Goal: Information Seeking & Learning: Learn about a topic

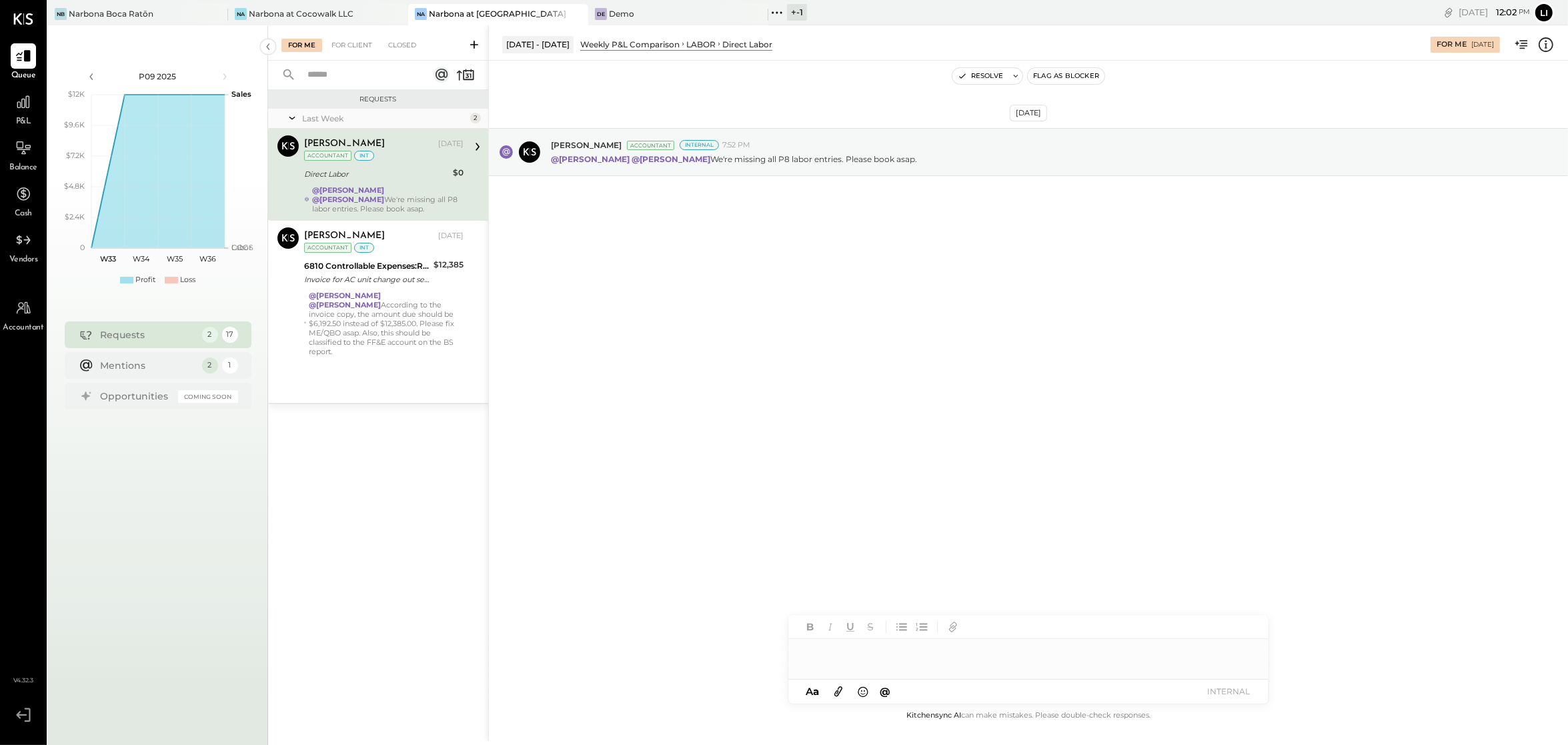
click at [378, 198] on div "@Lilia Martinez Nogueda @Noemi Balmaceda We're missing all P8 labor entries. Pl…" at bounding box center [388, 199] width 151 height 28
click at [756, 340] on div "Aug 10th, 2025 Joseph Shin Accountant Internal 7:52 PM @Lilia Martinez Nogueda …" at bounding box center [1028, 384] width 1079 height 647
click at [750, 398] on div "Aug 10th, 2025 Joseph Shin Accountant Internal 7:52 PM @Lilia Martinez Nogueda …" at bounding box center [1028, 384] width 1079 height 647
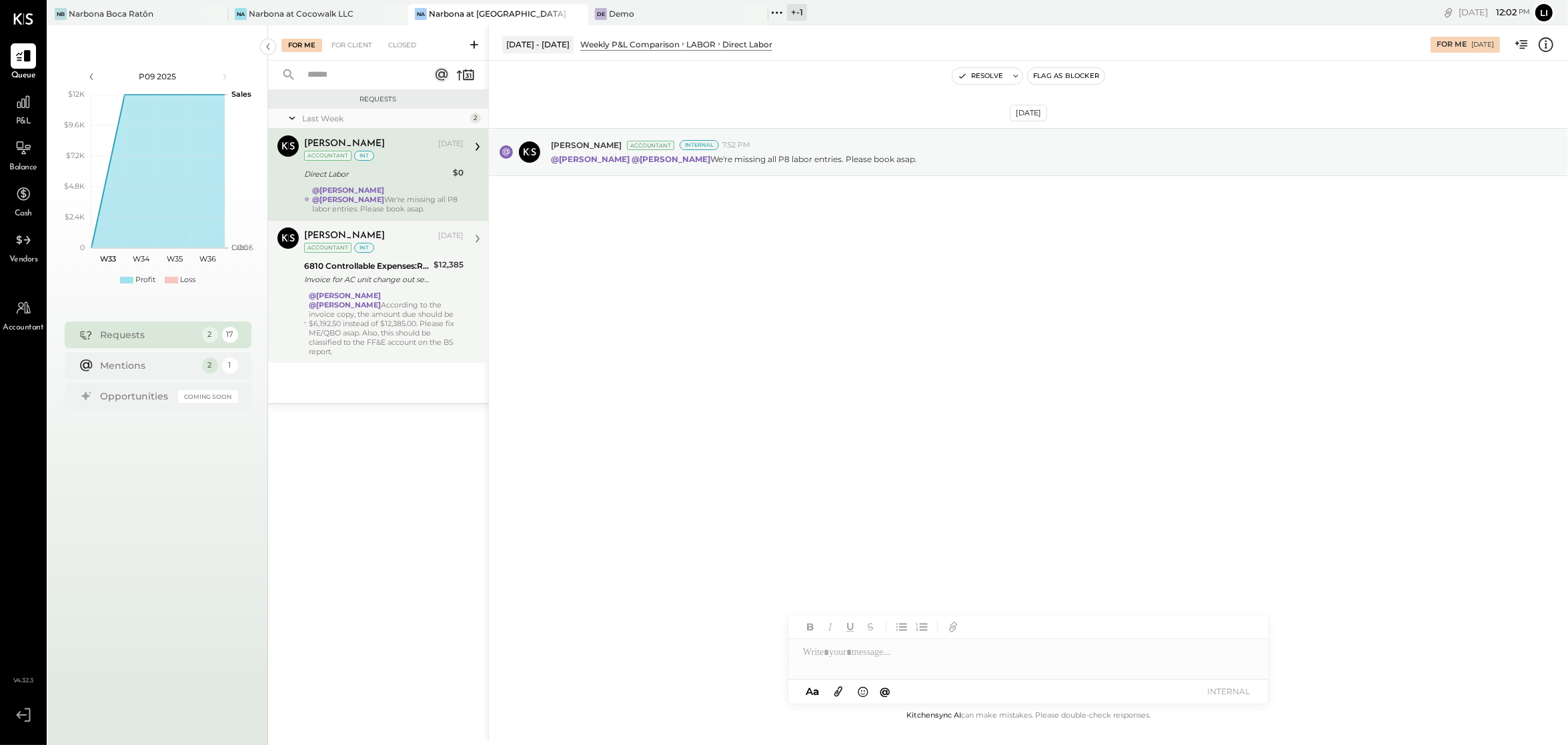
click at [394, 331] on div "@Lilia Martinez Nogueda @Noemi Balmaceda According to the invoice copy, the amo…" at bounding box center [386, 323] width 155 height 65
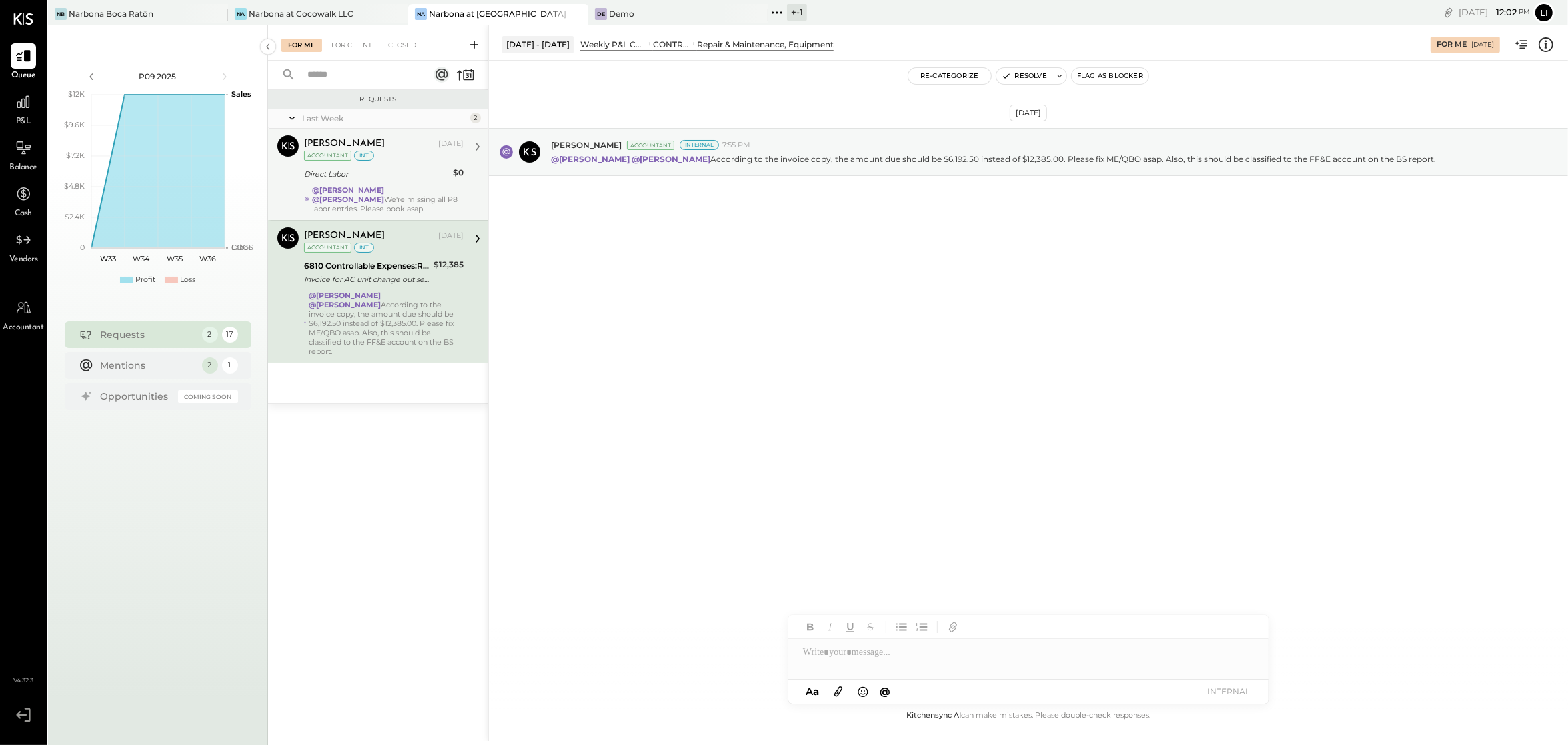
click at [927, 274] on div "Aug 10th, 2025 Joseph Shin Accountant Internal 7:55 PM @Lilia Martinez Nogueda …" at bounding box center [1028, 185] width 1079 height 182
click at [337, 349] on div "Joseph Shin Accountant Joseph Shin Aug 11, 2025 Accountant int 6810 Controllabl…" at bounding box center [378, 292] width 220 height 143
click at [369, 185] on div "Joseph Shin Aug 11, 2025 Accountant int Direct Labor $0 @Lilia Martinez Nogueda…" at bounding box center [384, 174] width 160 height 78
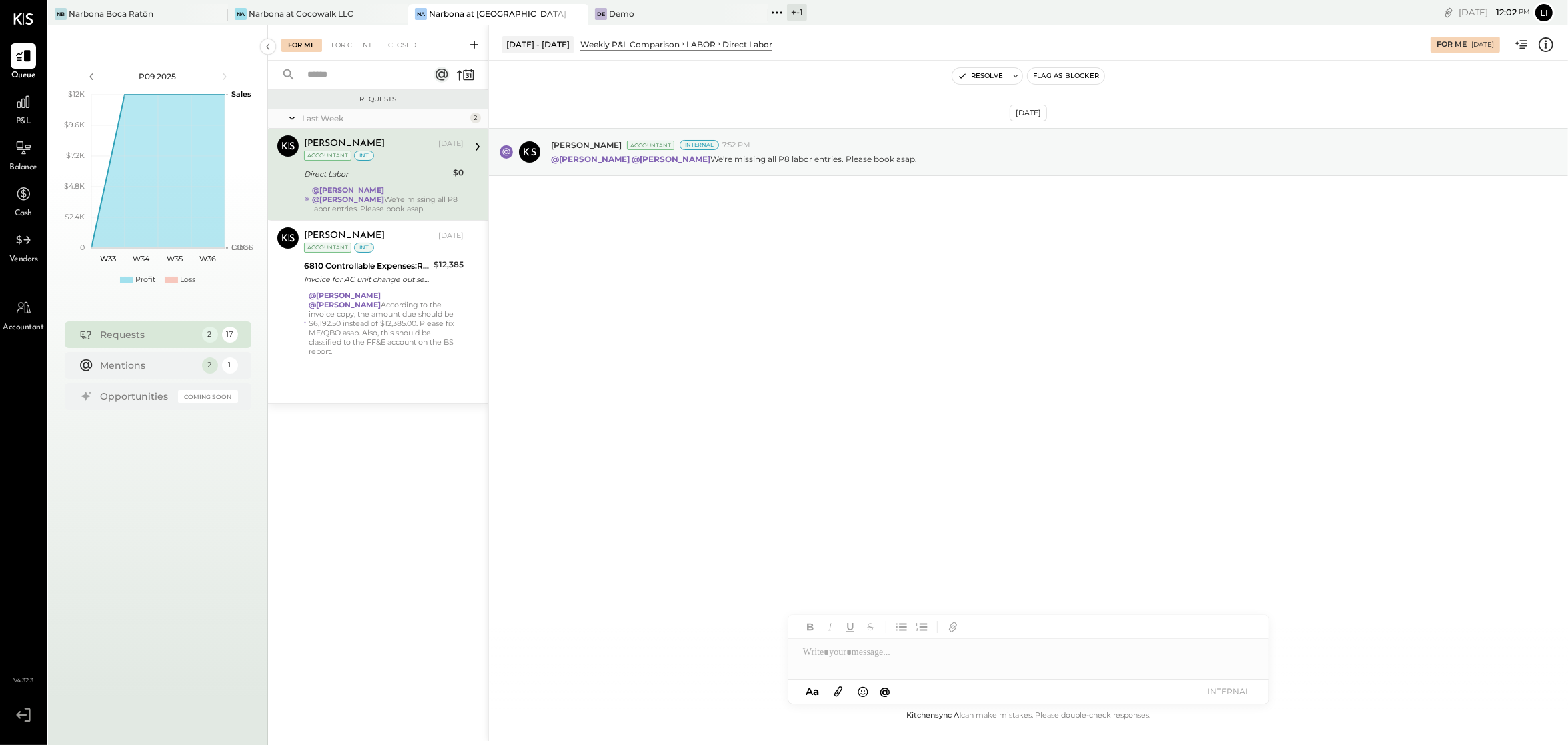
click at [393, 300] on div "@Lilia Martinez Nogueda @Noemi Balmaceda According to the invoice copy, the amo…" at bounding box center [386, 323] width 155 height 65
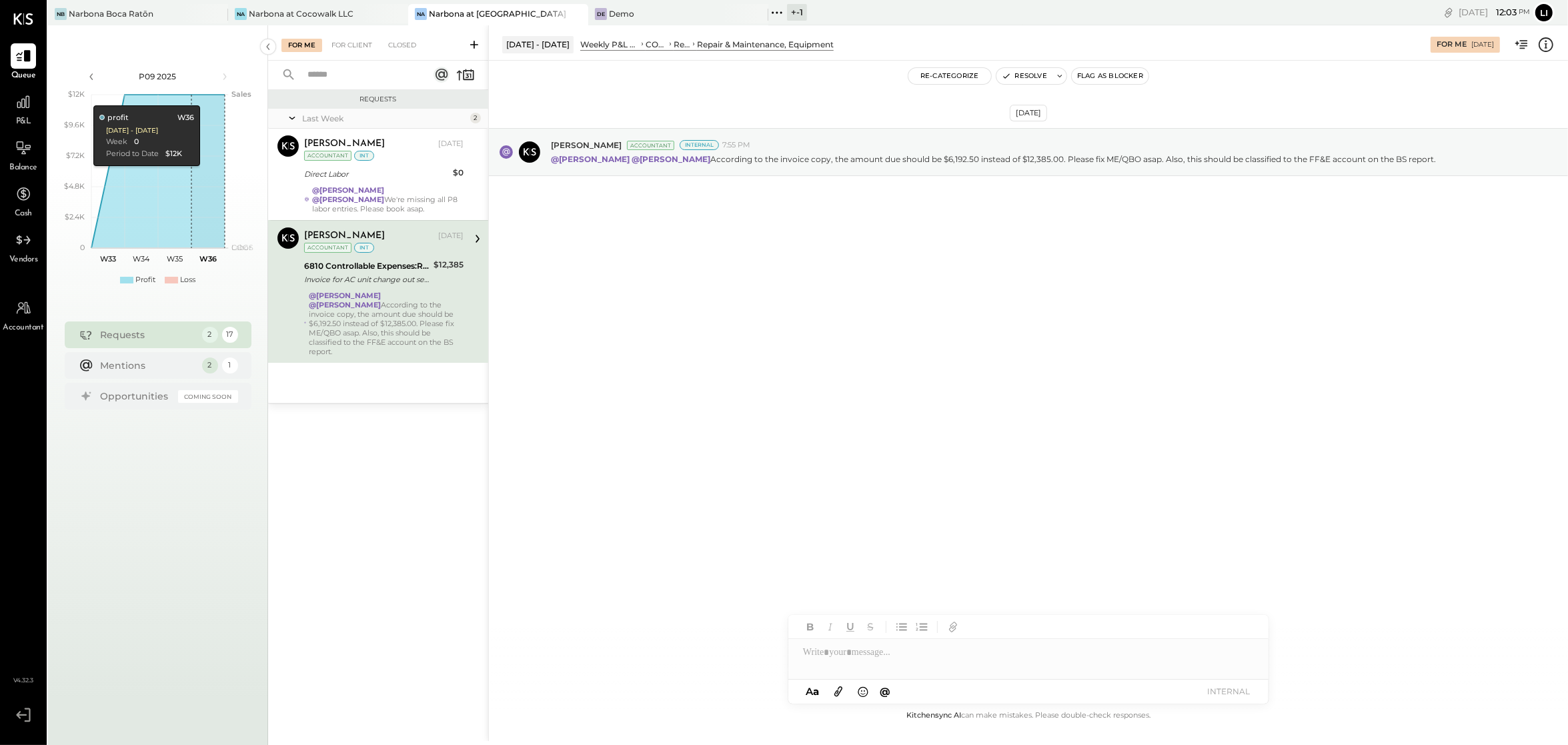
click at [982, 409] on div "Aug 10th, 2025 Joseph Shin Accountant Internal 7:55 PM @Lilia Martinez Nogueda …" at bounding box center [1028, 384] width 1079 height 647
click at [904, 376] on div "Aug 10th, 2025 Joseph Shin Accountant Internal 7:55 PM @Lilia Martinez Nogueda …" at bounding box center [1028, 384] width 1079 height 647
click at [938, 352] on div "Aug 10th, 2025 Joseph Shin Accountant Internal 7:55 PM @Lilia Martinez Nogueda …" at bounding box center [1028, 384] width 1079 height 647
click at [864, 341] on div "Aug 10th, 2025 Joseph Shin Accountant Internal 7:55 PM @Lilia Martinez Nogueda …" at bounding box center [1028, 384] width 1079 height 647
click at [819, 366] on div "Aug 10th, 2025 Joseph Shin Accountant Internal 7:55 PM @Lilia Martinez Nogueda …" at bounding box center [1028, 384] width 1079 height 647
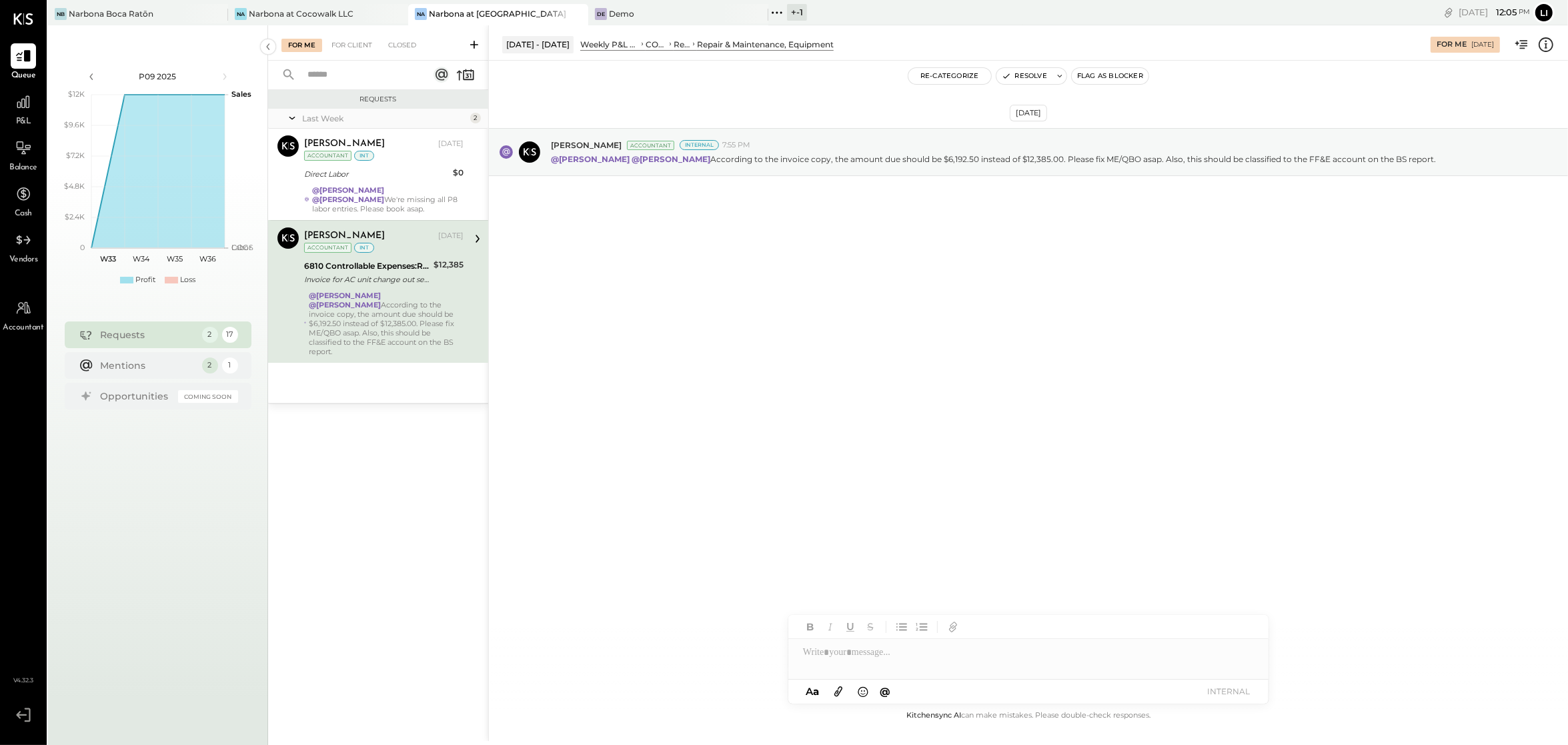
click at [861, 422] on div "Aug 10th, 2025 Joseph Shin Accountant Internal 7:55 PM @Lilia Martinez Nogueda …" at bounding box center [1028, 384] width 1079 height 647
click at [761, 493] on div "Aug 10th, 2025 Joseph Shin Accountant Internal 7:55 PM @Lilia Martinez Nogueda …" at bounding box center [1028, 384] width 1079 height 647
click at [824, 490] on div "Aug 10th, 2025 Joseph Shin Accountant Internal 7:55 PM @Lilia Martinez Nogueda …" at bounding box center [1028, 384] width 1079 height 647
click at [690, 243] on div "Aug 10th, 2025 Joseph Shin Accountant Internal 7:55 PM @Lilia Martinez Nogueda …" at bounding box center [1028, 185] width 1079 height 182
click at [849, 660] on div at bounding box center [1028, 652] width 480 height 27
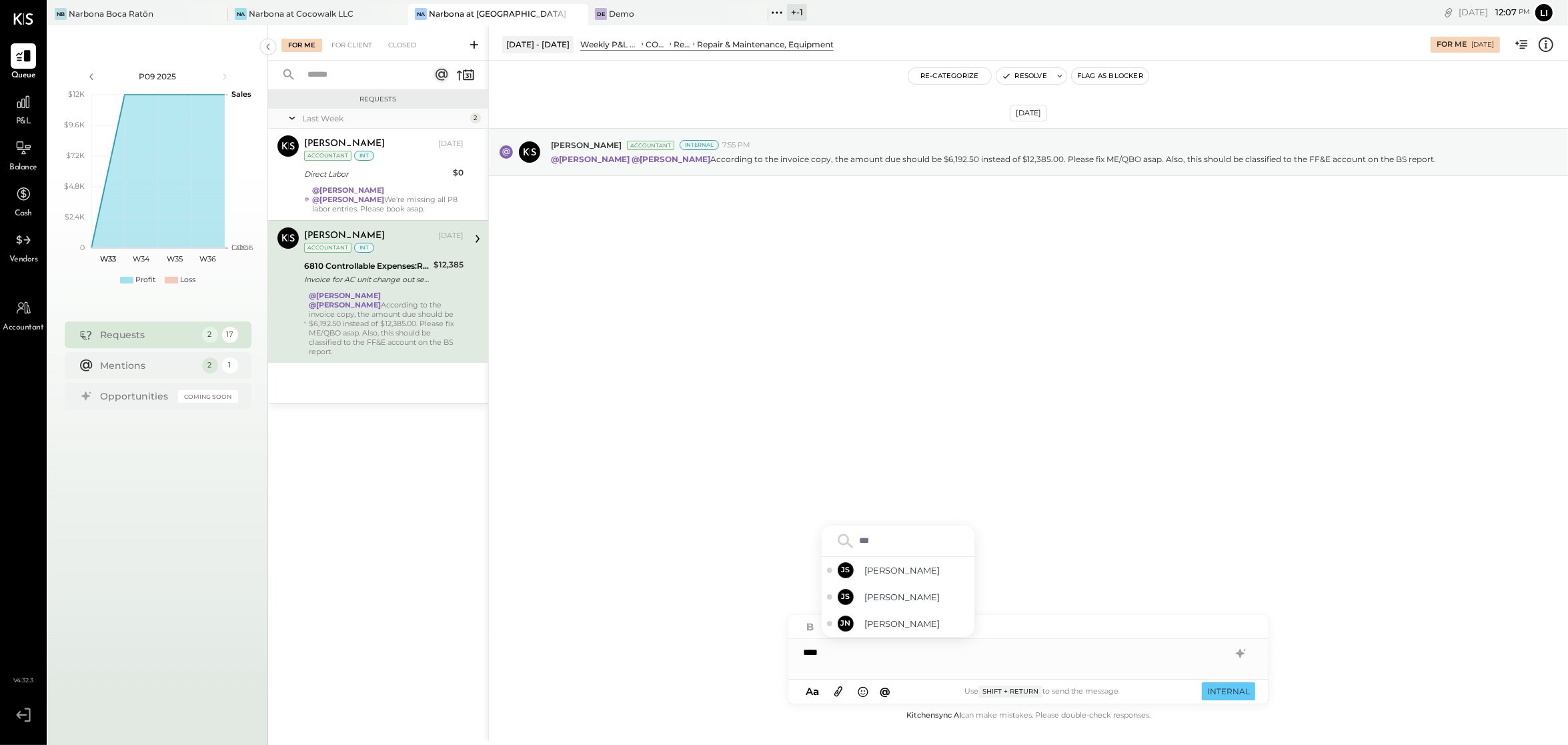
type input "****"
click at [879, 625] on span "Joseph Shin" at bounding box center [917, 624] width 105 height 12
type input "*****"
click at [907, 616] on div "NB Noemi Balmaceda" at bounding box center [898, 623] width 153 height 27
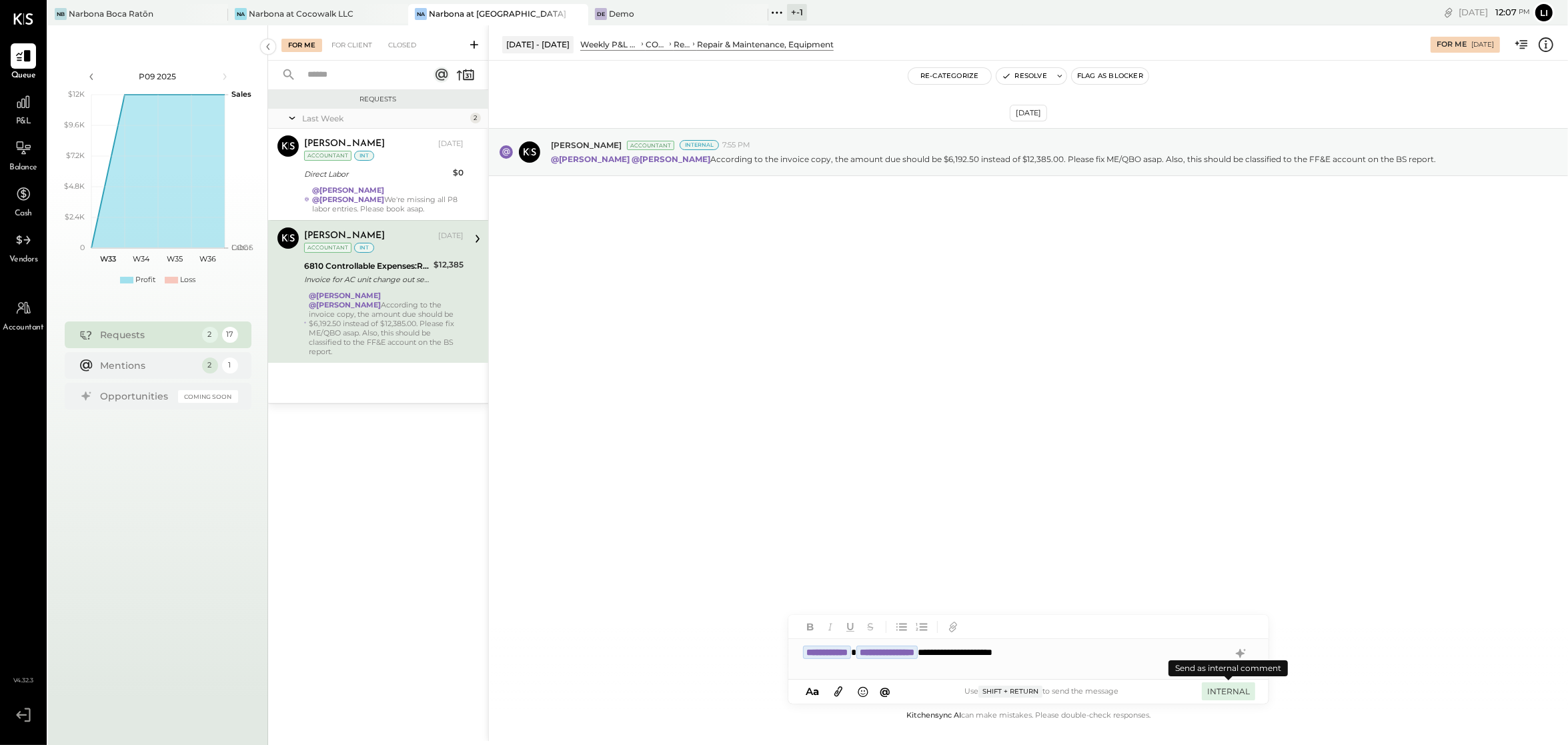
click at [1234, 687] on button "INTERNAL" at bounding box center [1229, 691] width 54 height 18
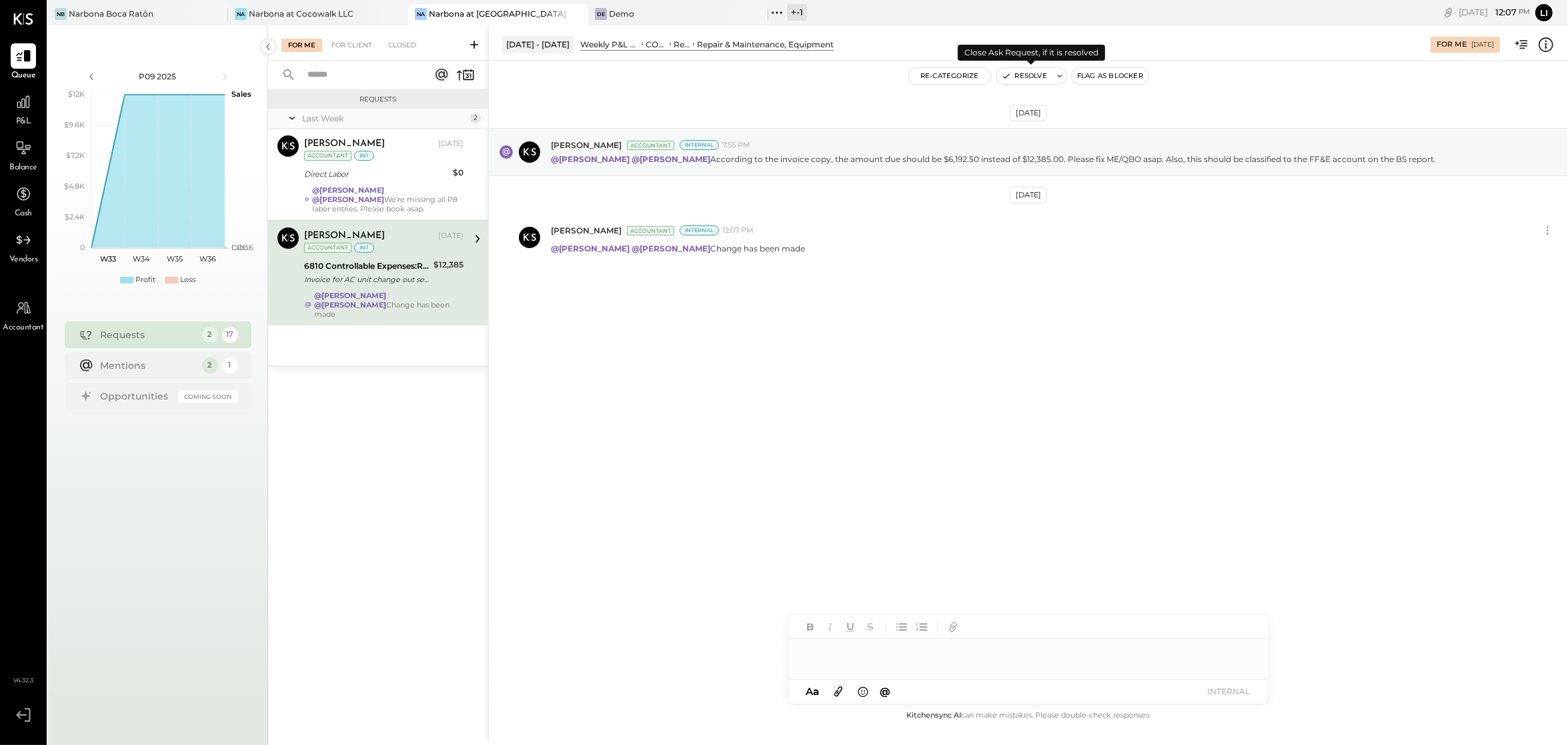
click at [1030, 74] on button "Resolve" at bounding box center [1024, 76] width 56 height 16
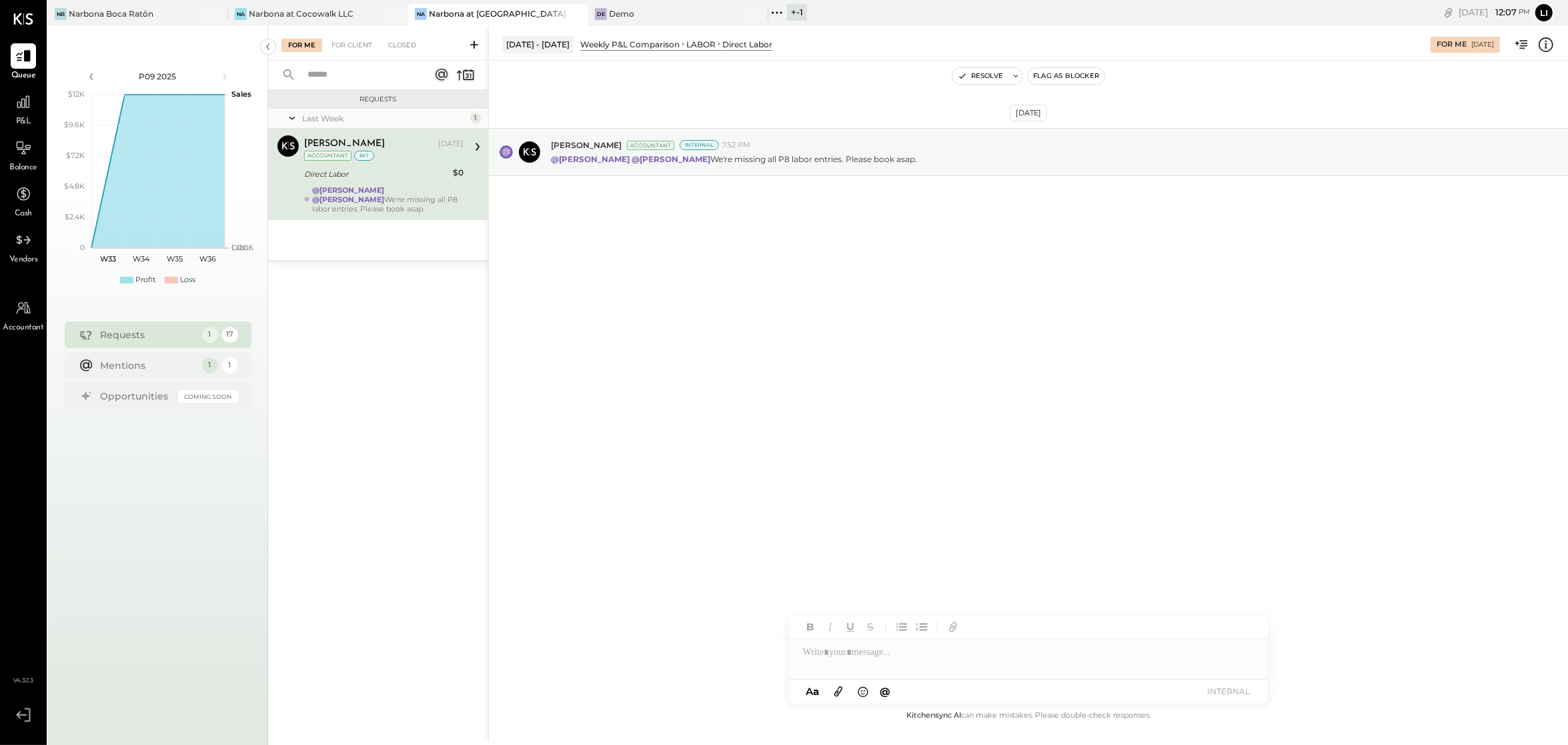
click at [772, 361] on div "Aug 10th, 2025 Joseph Shin Accountant Internal 7:52 PM @Lilia Martinez Nogueda …" at bounding box center [1028, 384] width 1079 height 647
click at [900, 270] on div "Aug 10th, 2025 Joseph Shin Accountant Internal 7:52 PM @Lilia Martinez Nogueda …" at bounding box center [1028, 185] width 1079 height 182
click at [1195, 398] on div "Aug 10th, 2025 Joseph Shin Accountant Internal 7:52 PM @Lilia Martinez Nogueda …" at bounding box center [1028, 384] width 1079 height 647
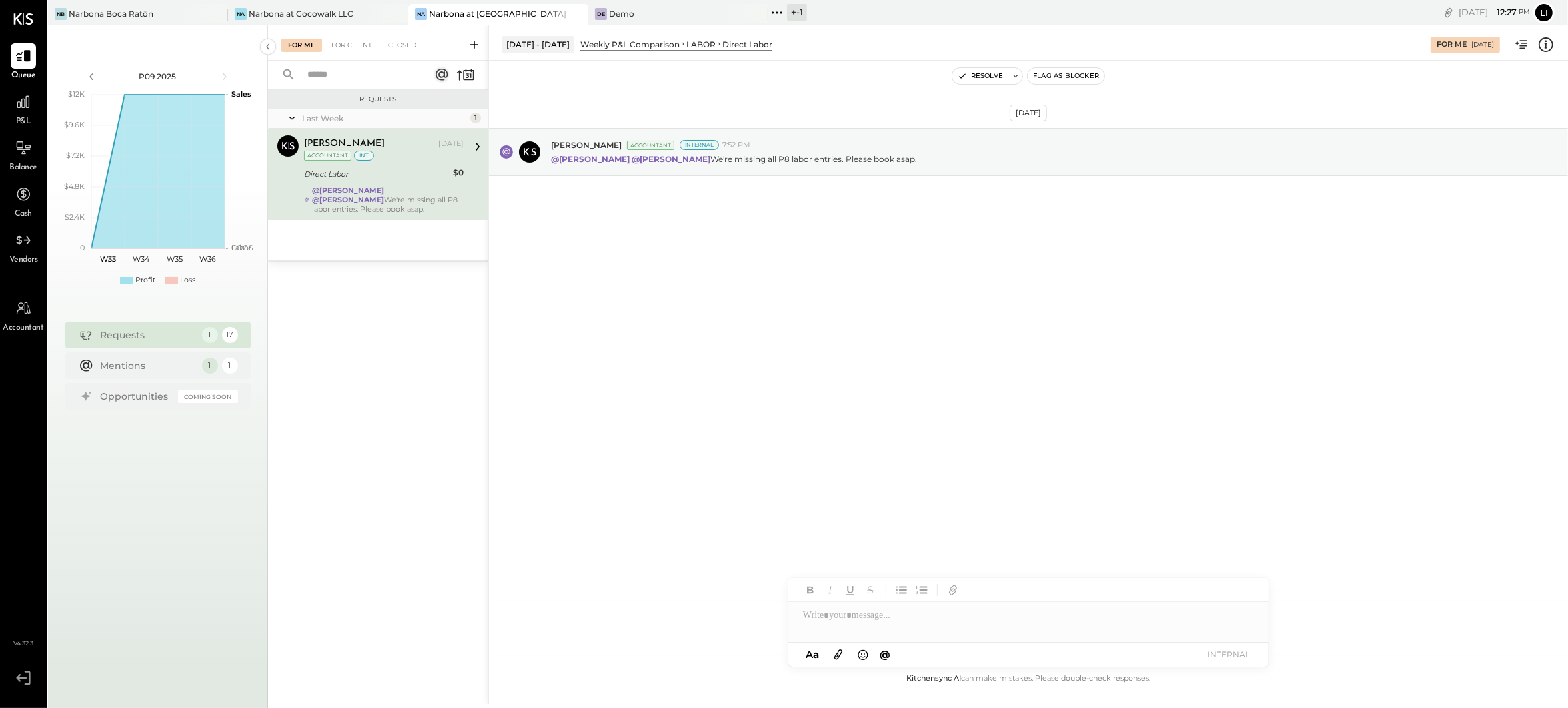
click at [644, 316] on div "Aug 10th, 2025 Joseph Shin Accountant Internal 7:52 PM @Lilia Martinez Nogueda …" at bounding box center [1028, 365] width 1079 height 610
click at [143, 10] on div "Narbona Boca Ratōn" at bounding box center [111, 14] width 85 height 11
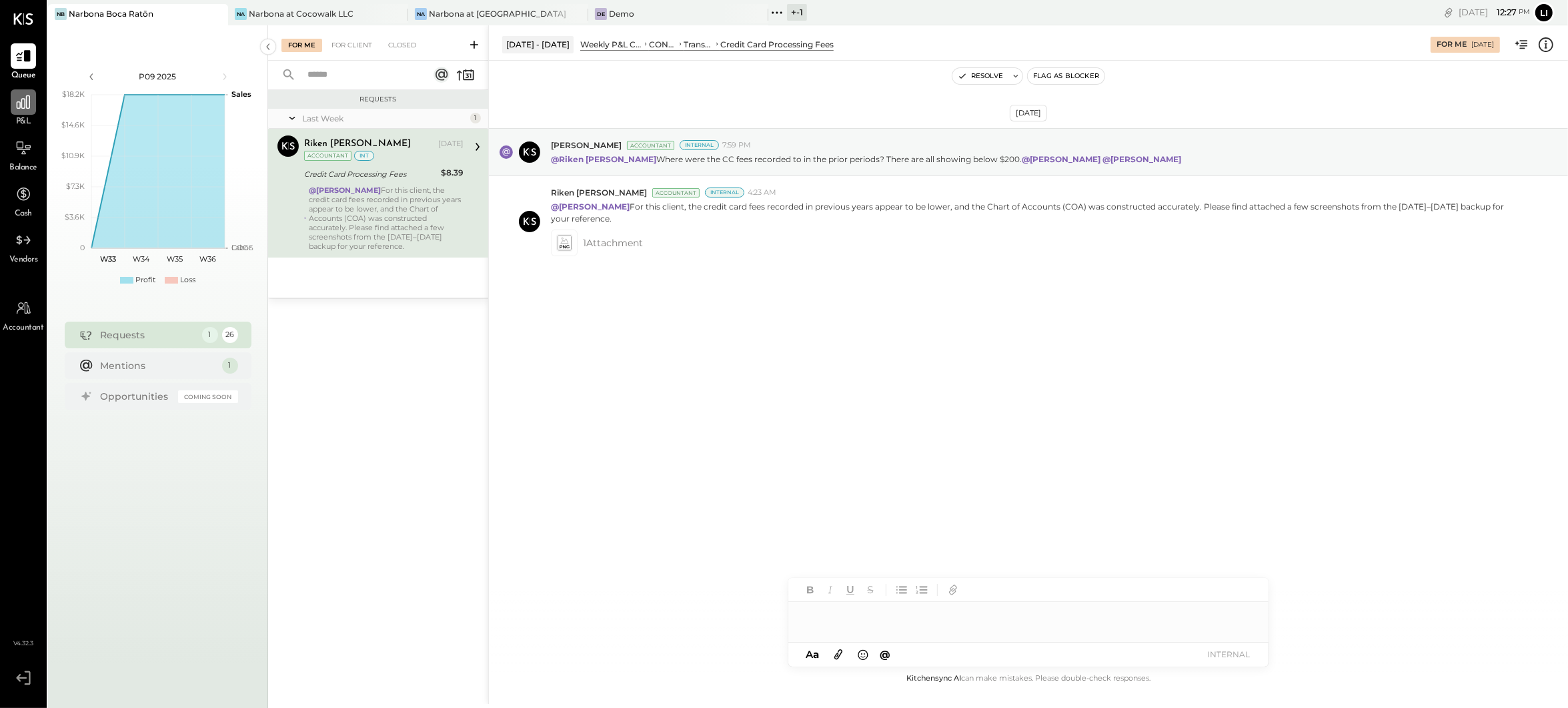
click at [30, 111] on div at bounding box center [23, 102] width 25 height 25
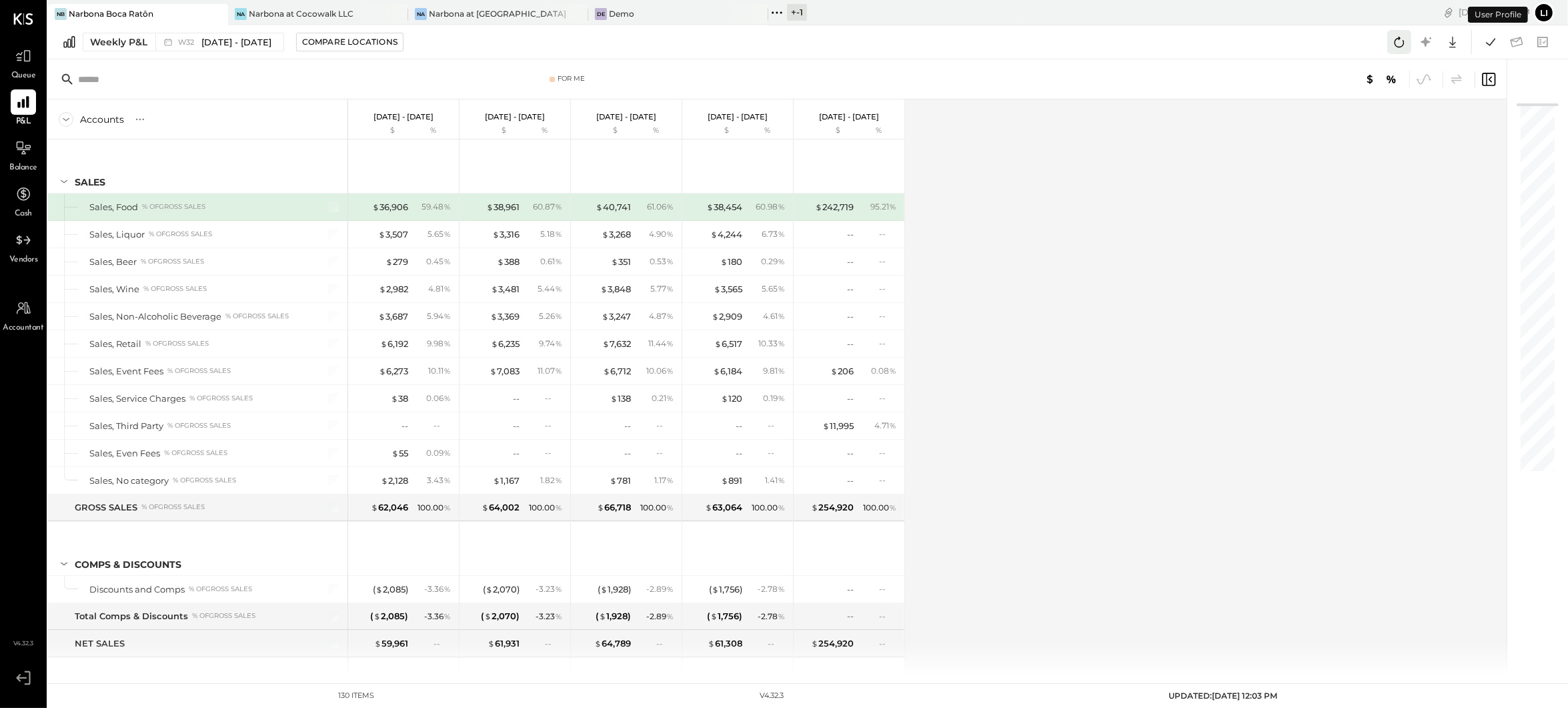
click at [1391, 47] on icon at bounding box center [1399, 41] width 17 height 17
click at [475, 21] on div "Na Narbona at Key Biscayne LLC" at bounding box center [499, 14] width 180 height 21
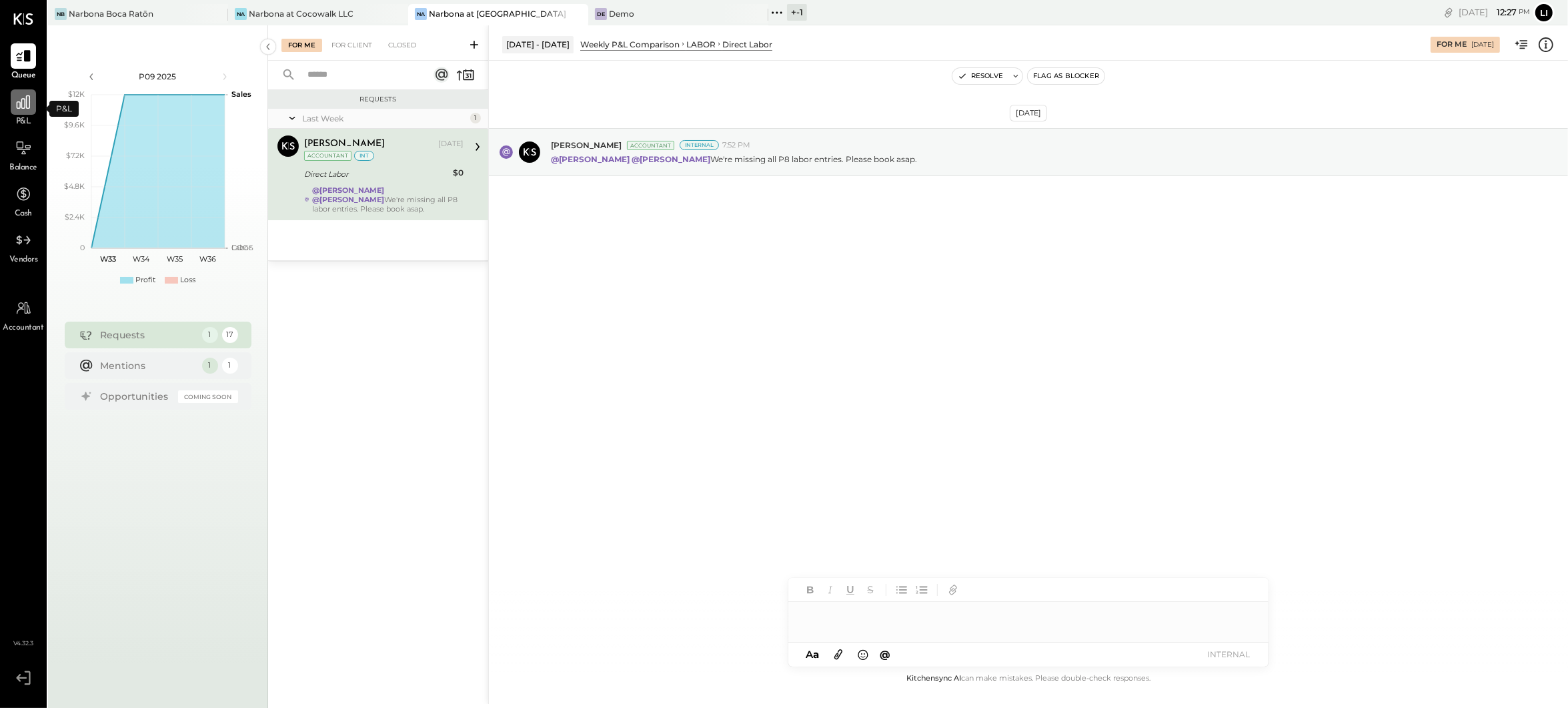
click at [23, 113] on div at bounding box center [23, 102] width 25 height 25
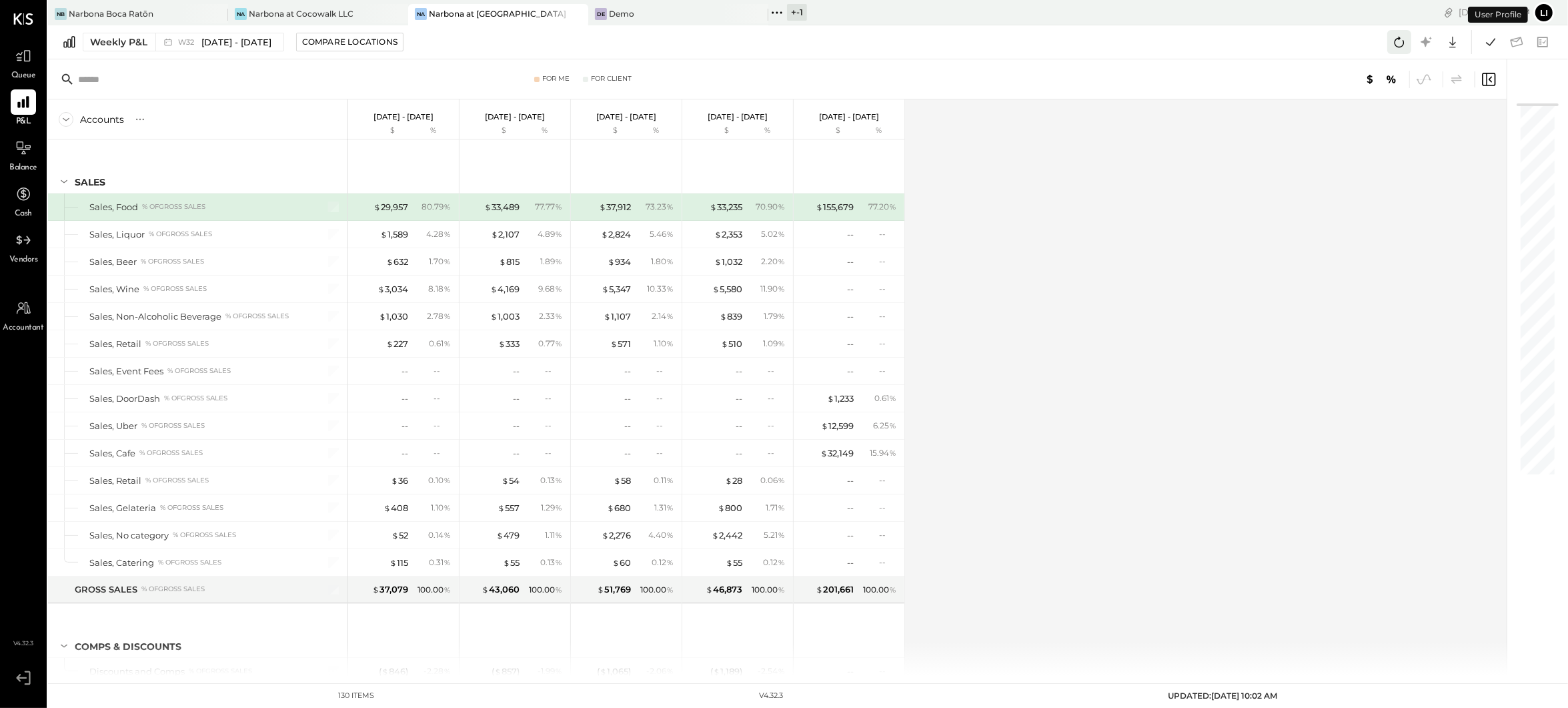
click at [1403, 43] on icon at bounding box center [1400, 42] width 10 height 11
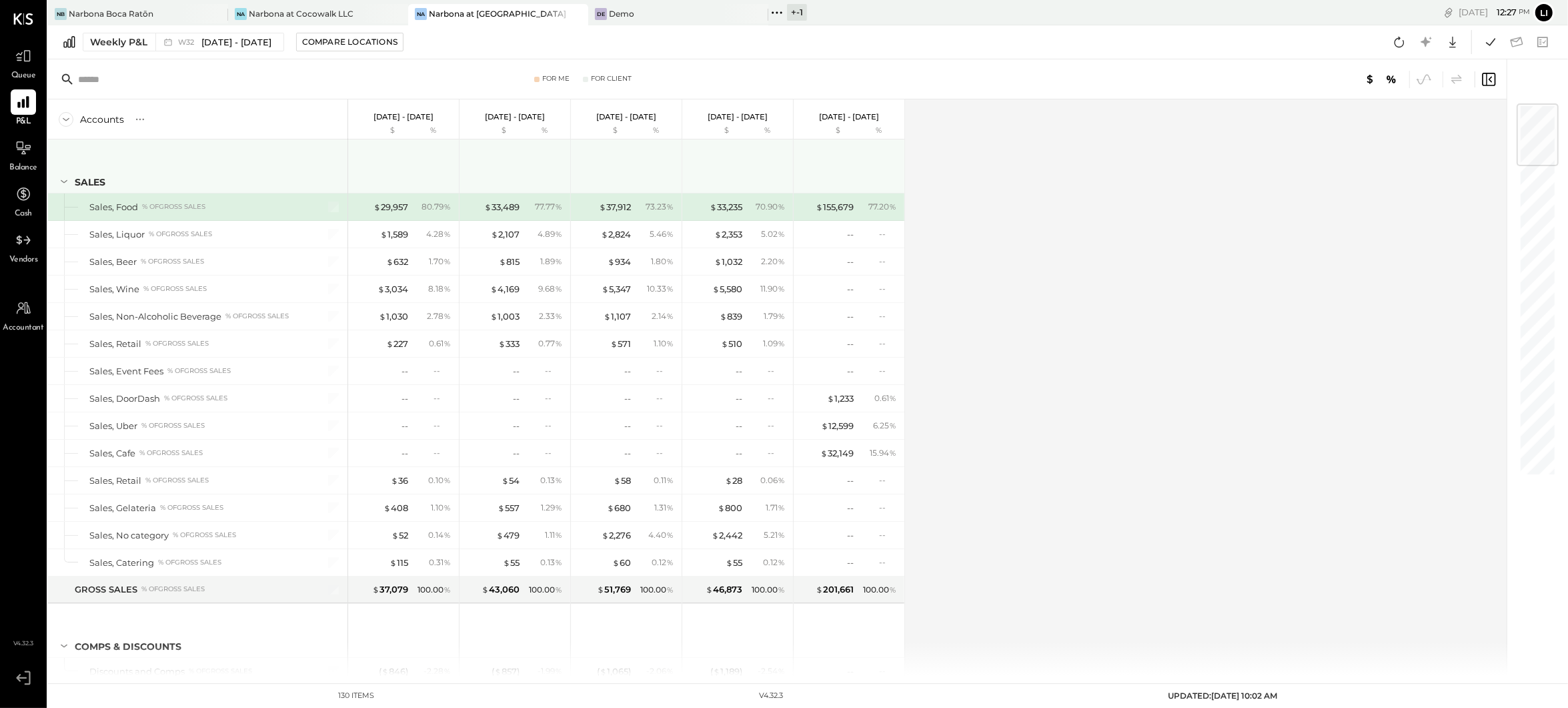
click at [62, 180] on icon at bounding box center [63, 181] width 14 height 14
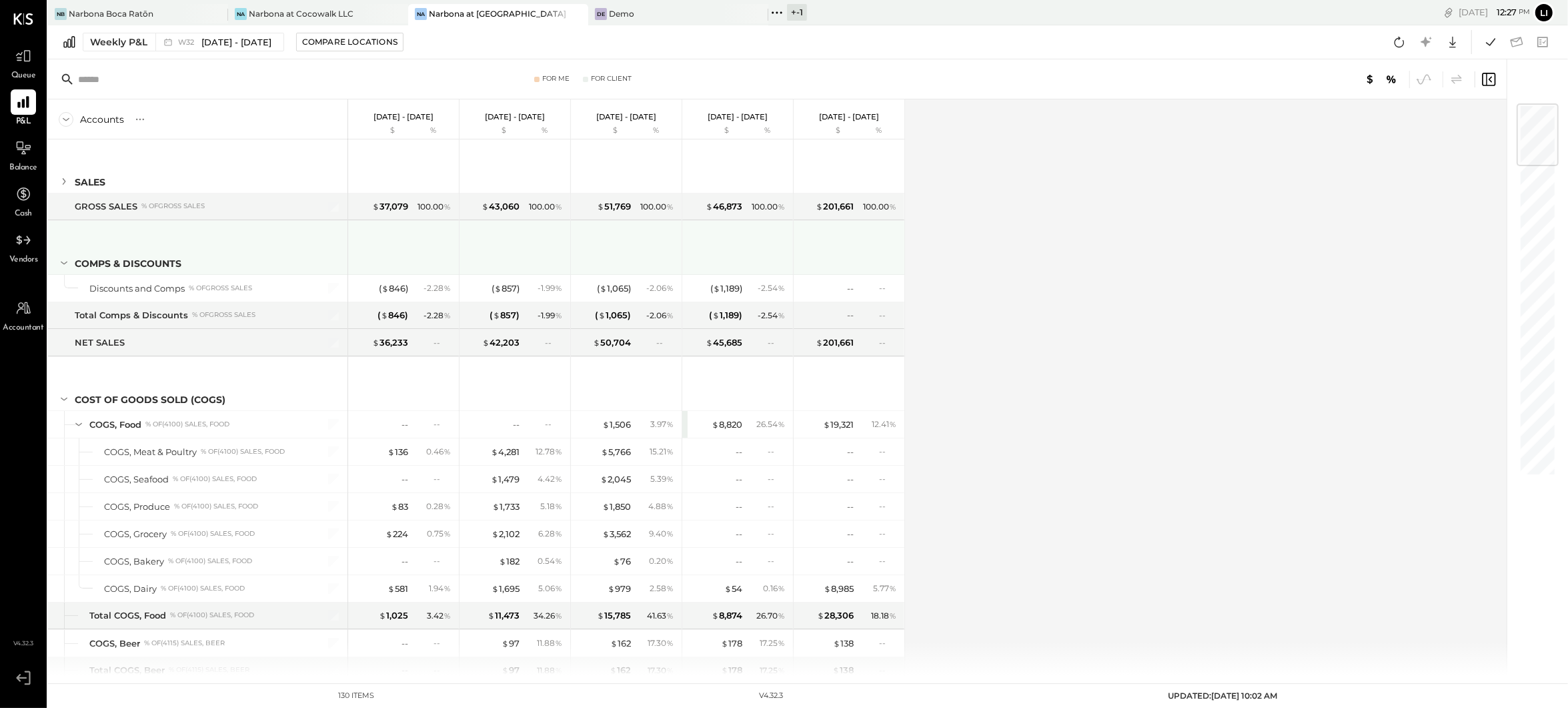
click at [65, 261] on icon at bounding box center [63, 262] width 14 height 14
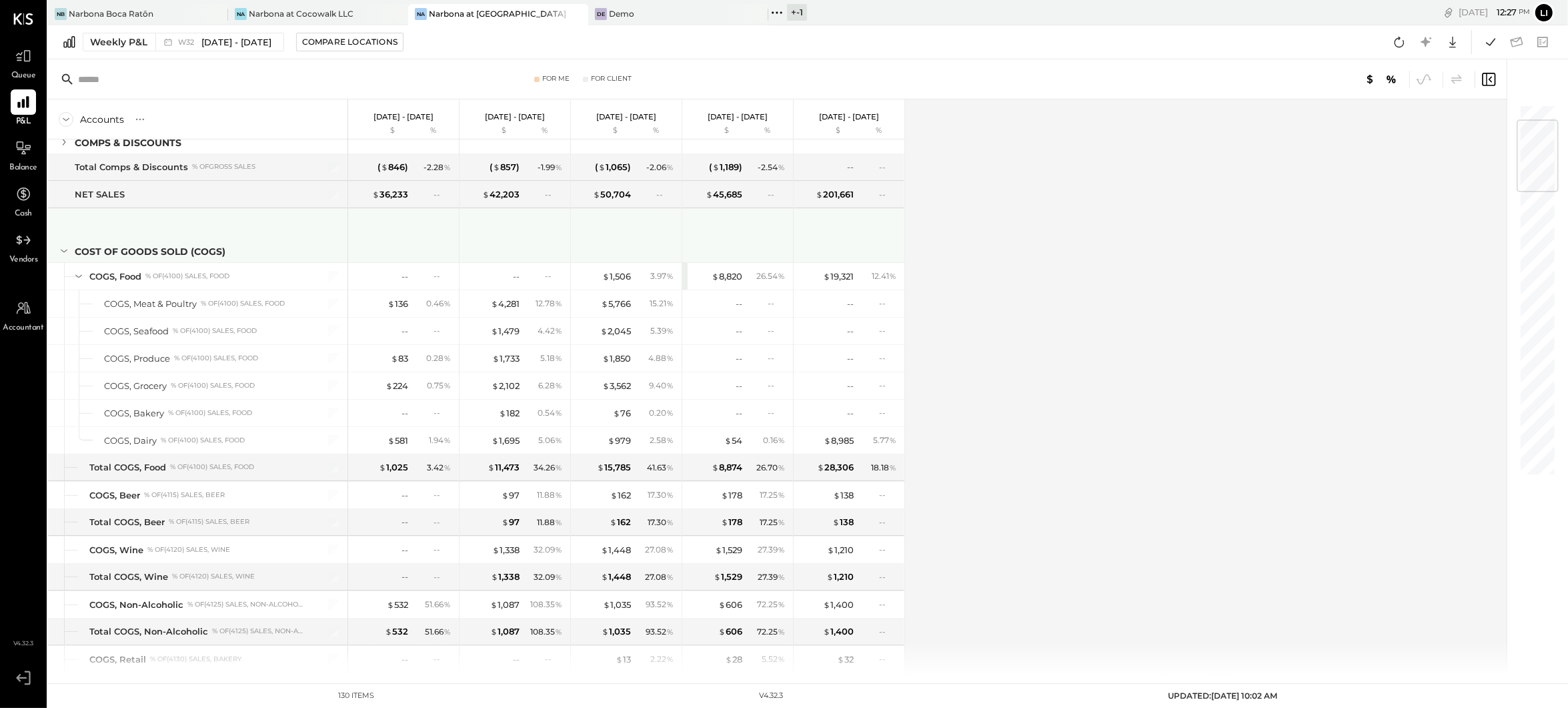
click at [74, 249] on div "COST OF GOODS SOLD (COGS)" at bounding box center [197, 236] width 299 height 54
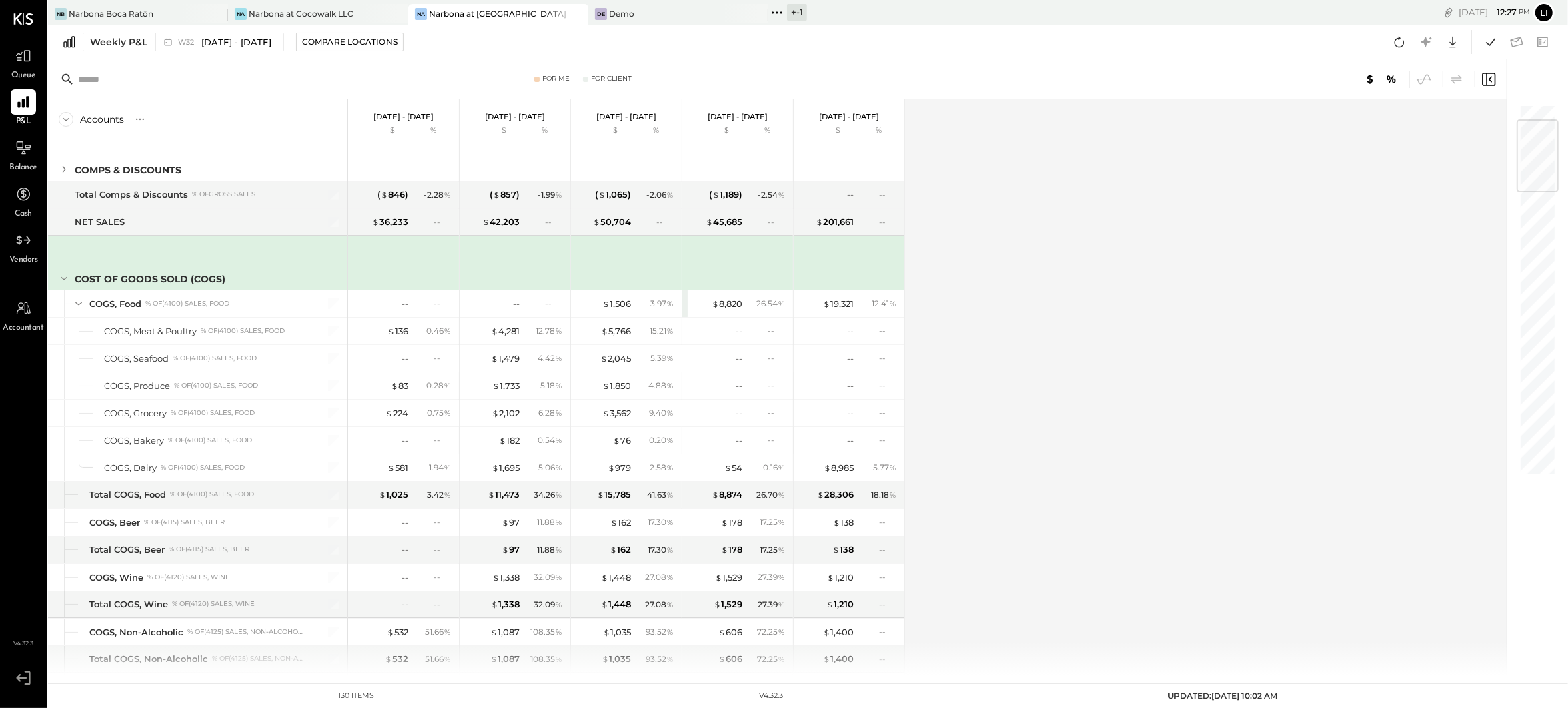
scroll to position [148, 0]
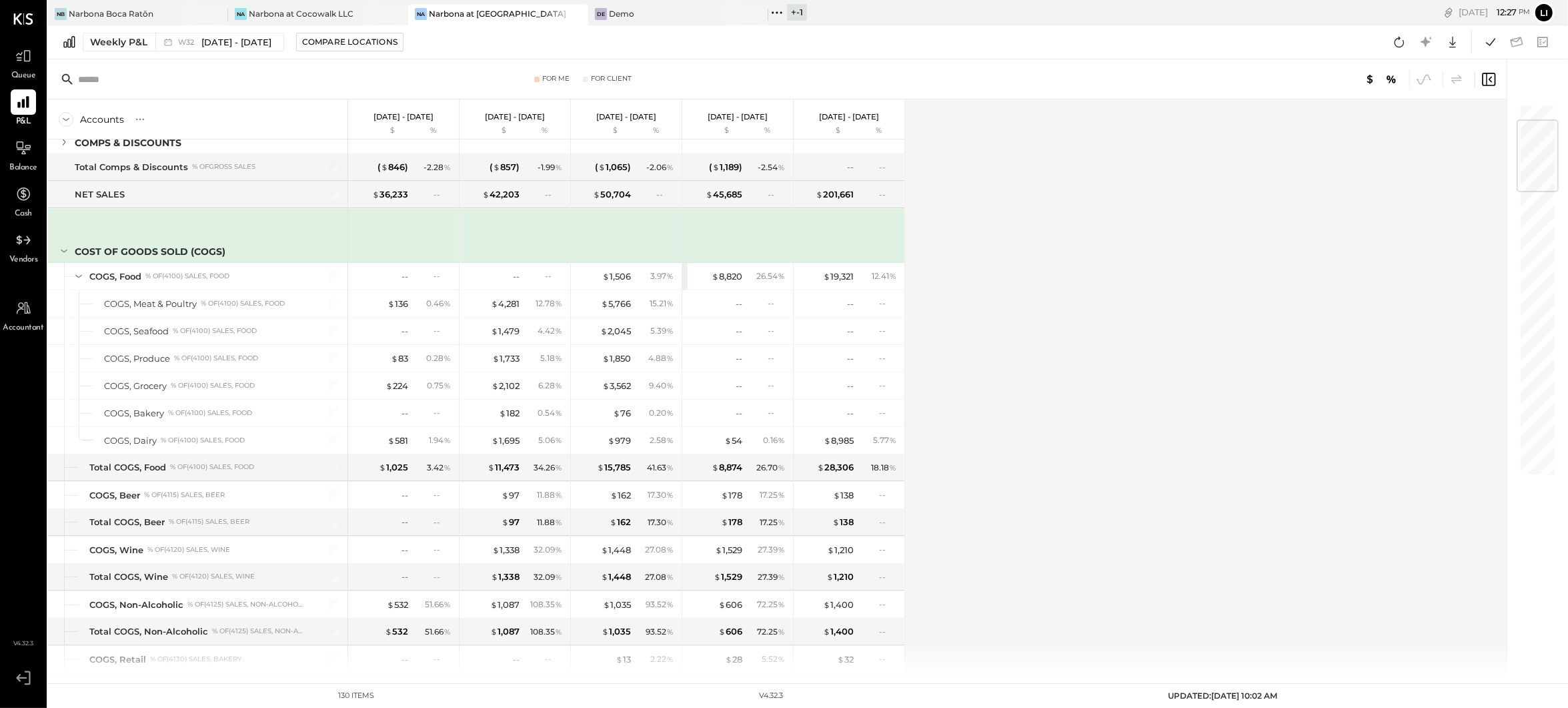
click at [64, 249] on icon at bounding box center [63, 250] width 14 height 14
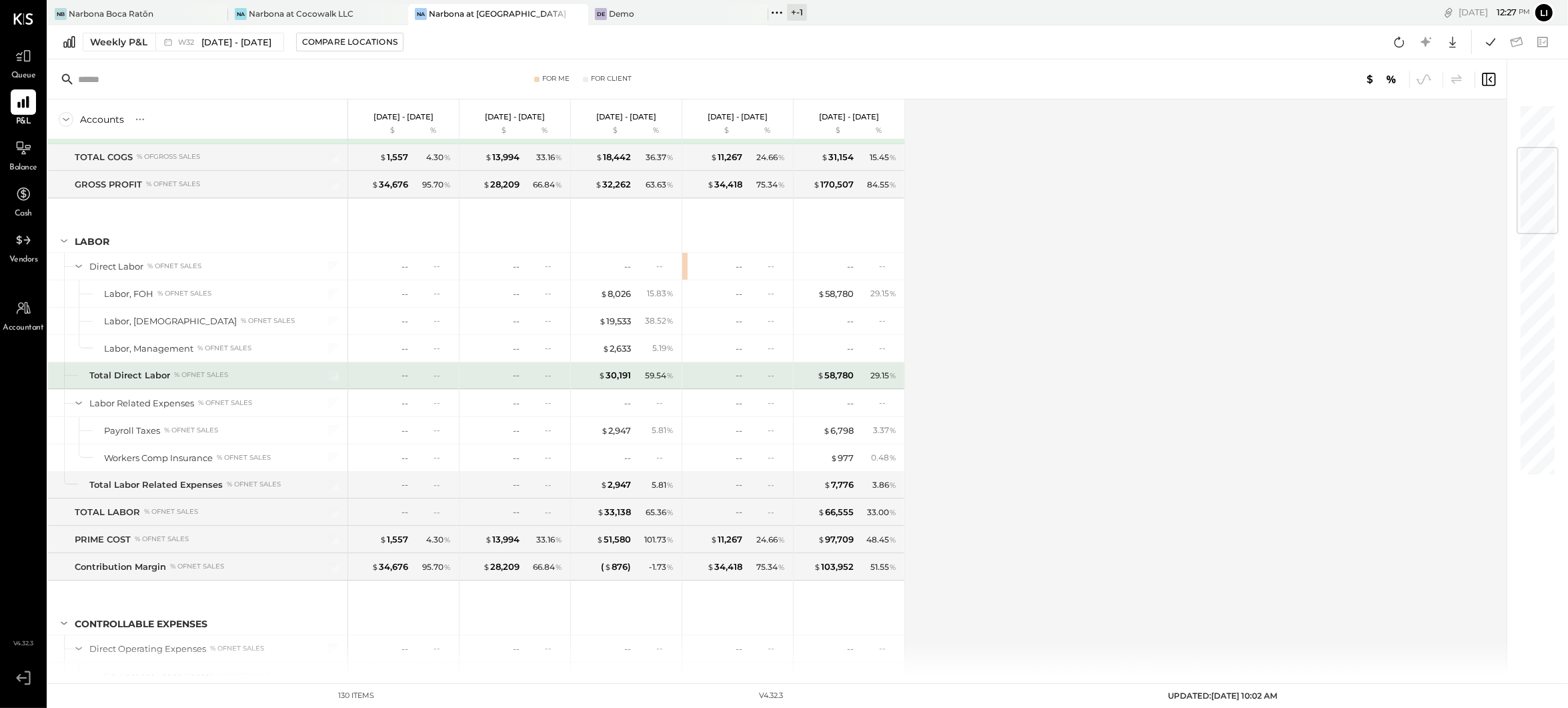
scroll to position [264, 0]
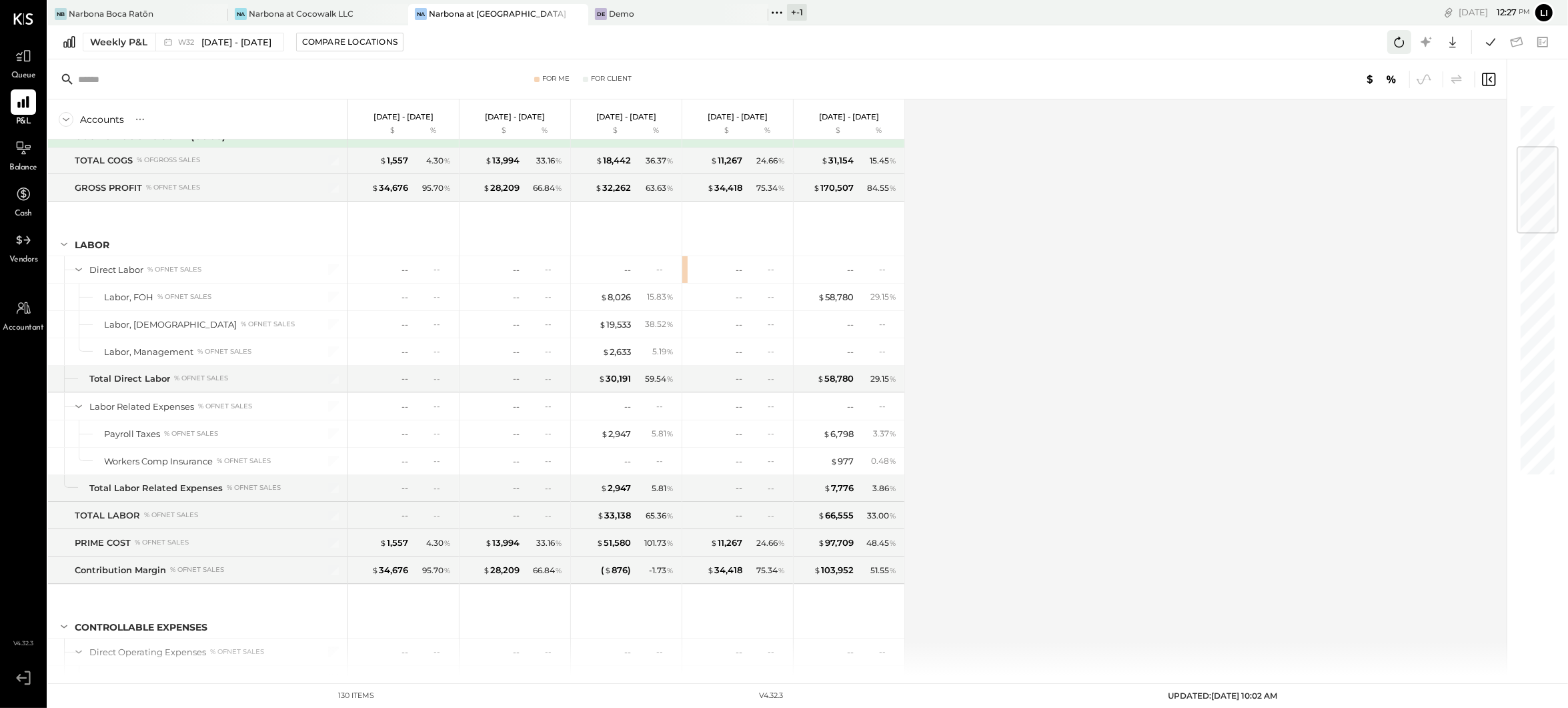
click at [1397, 43] on icon at bounding box center [1399, 41] width 17 height 17
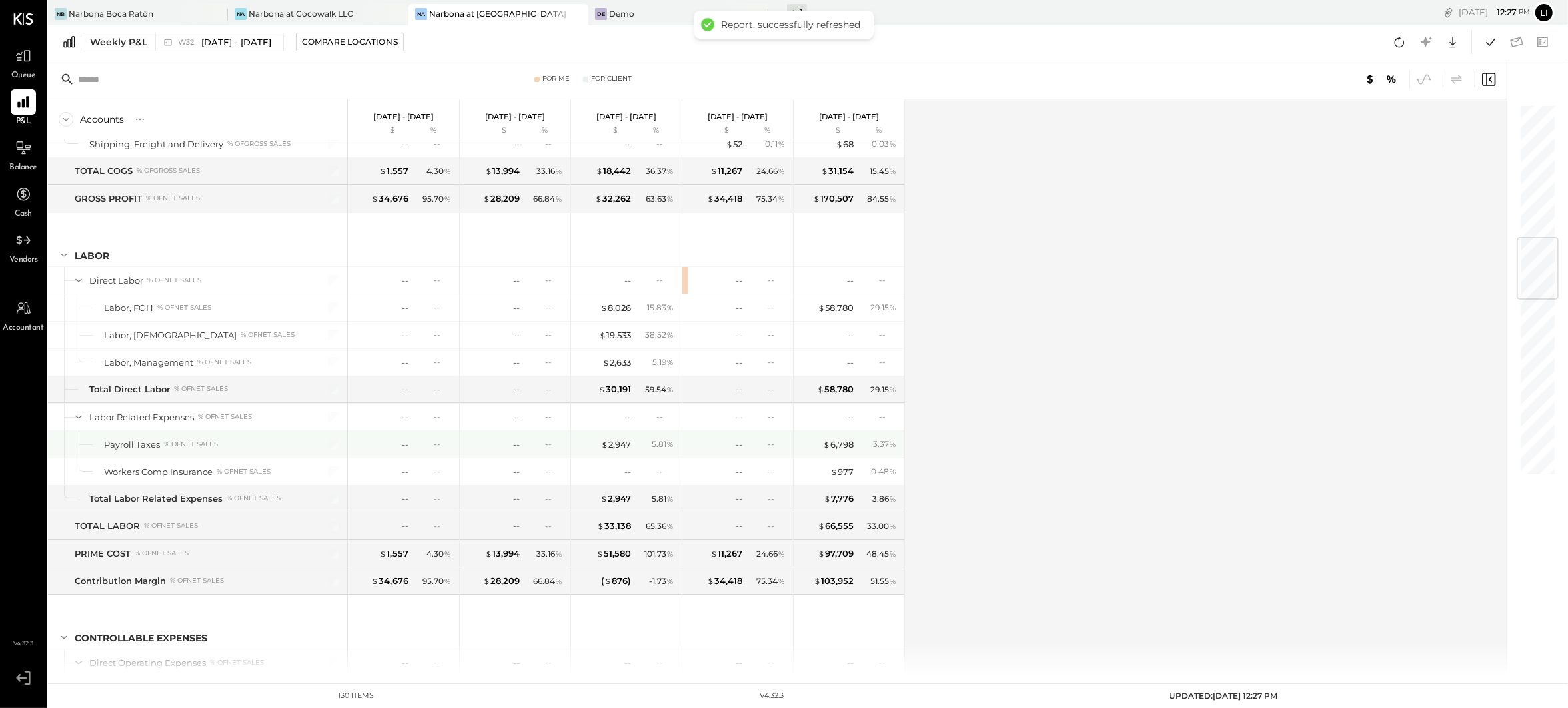
scroll to position [1141, 0]
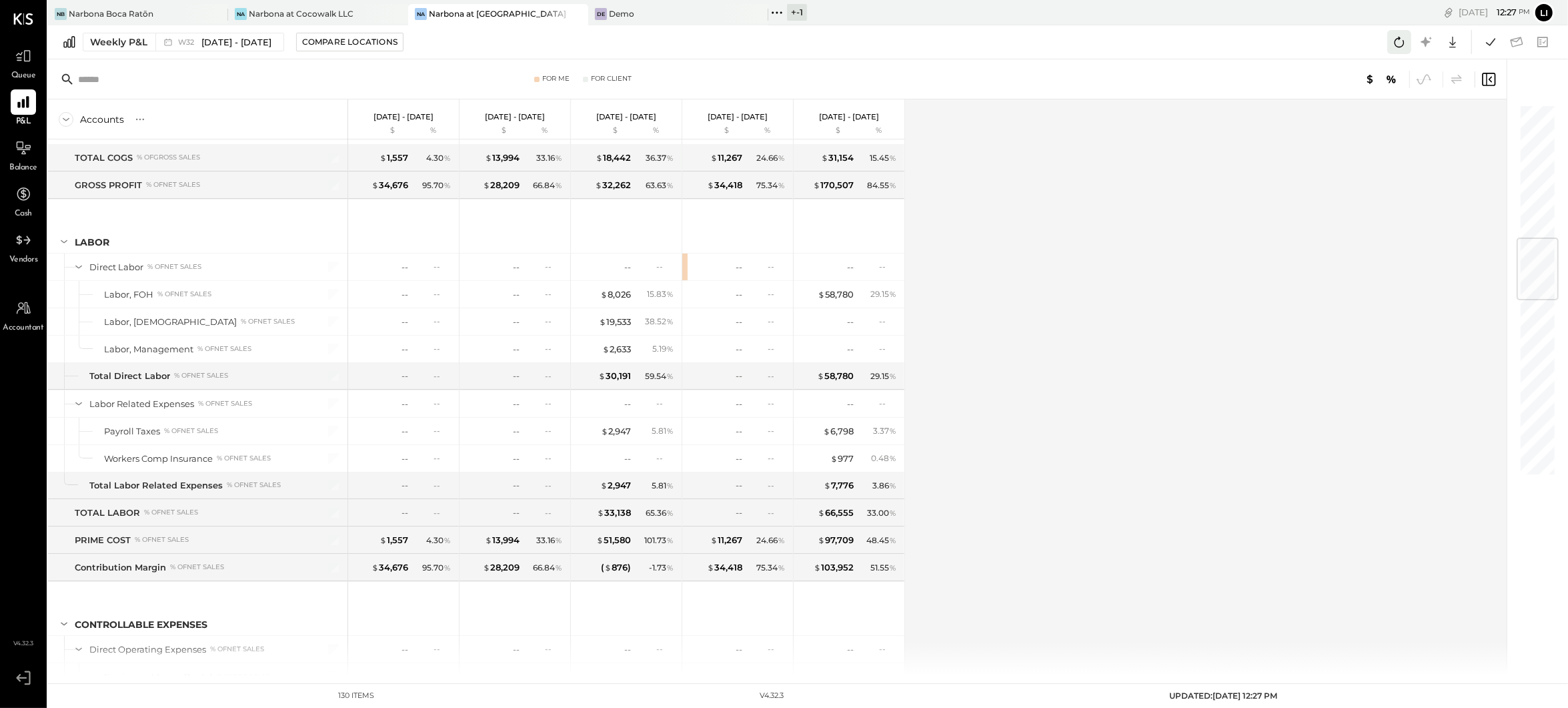
click at [1404, 43] on icon at bounding box center [1399, 41] width 17 height 17
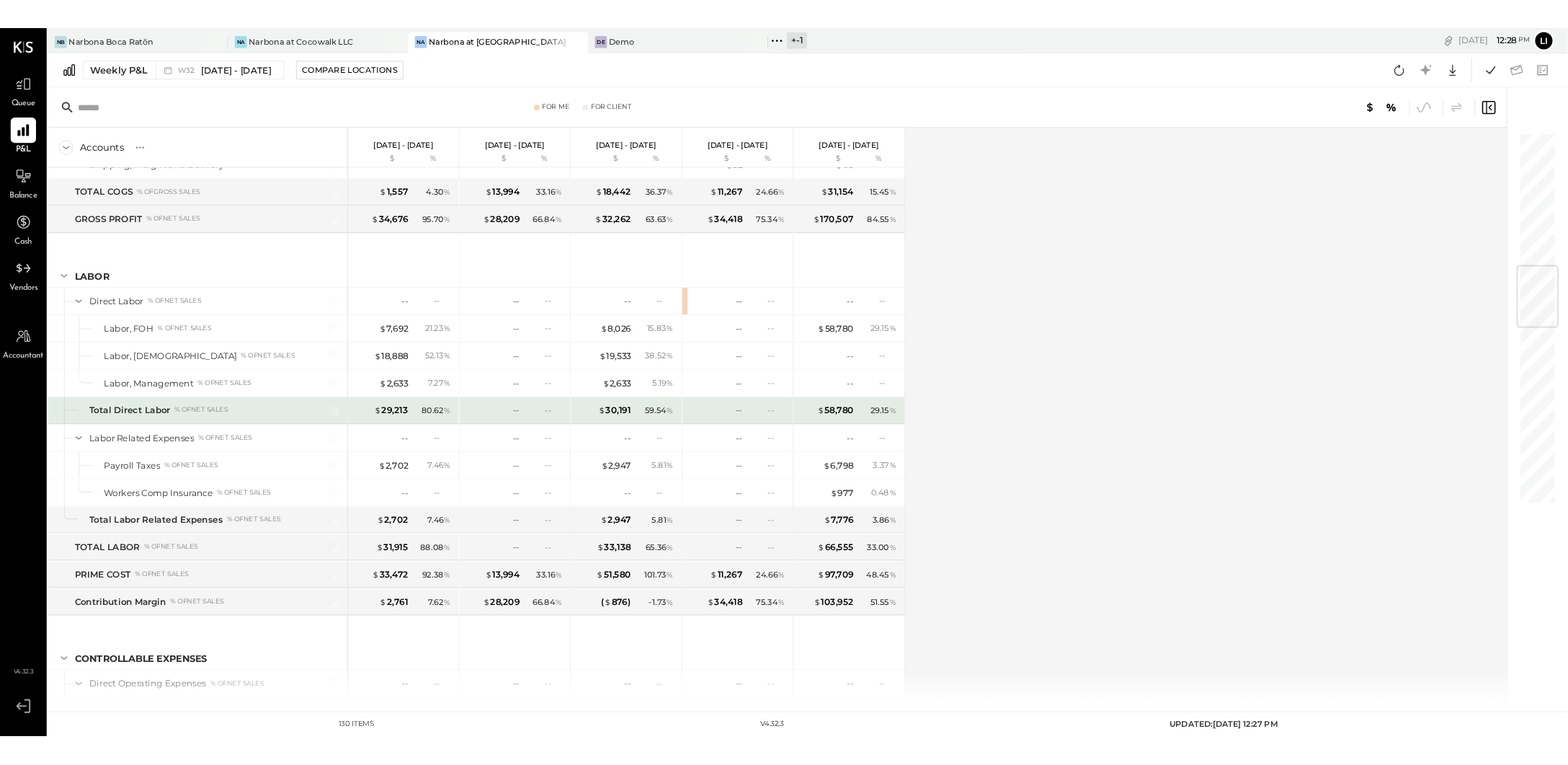
scroll to position [1242, 0]
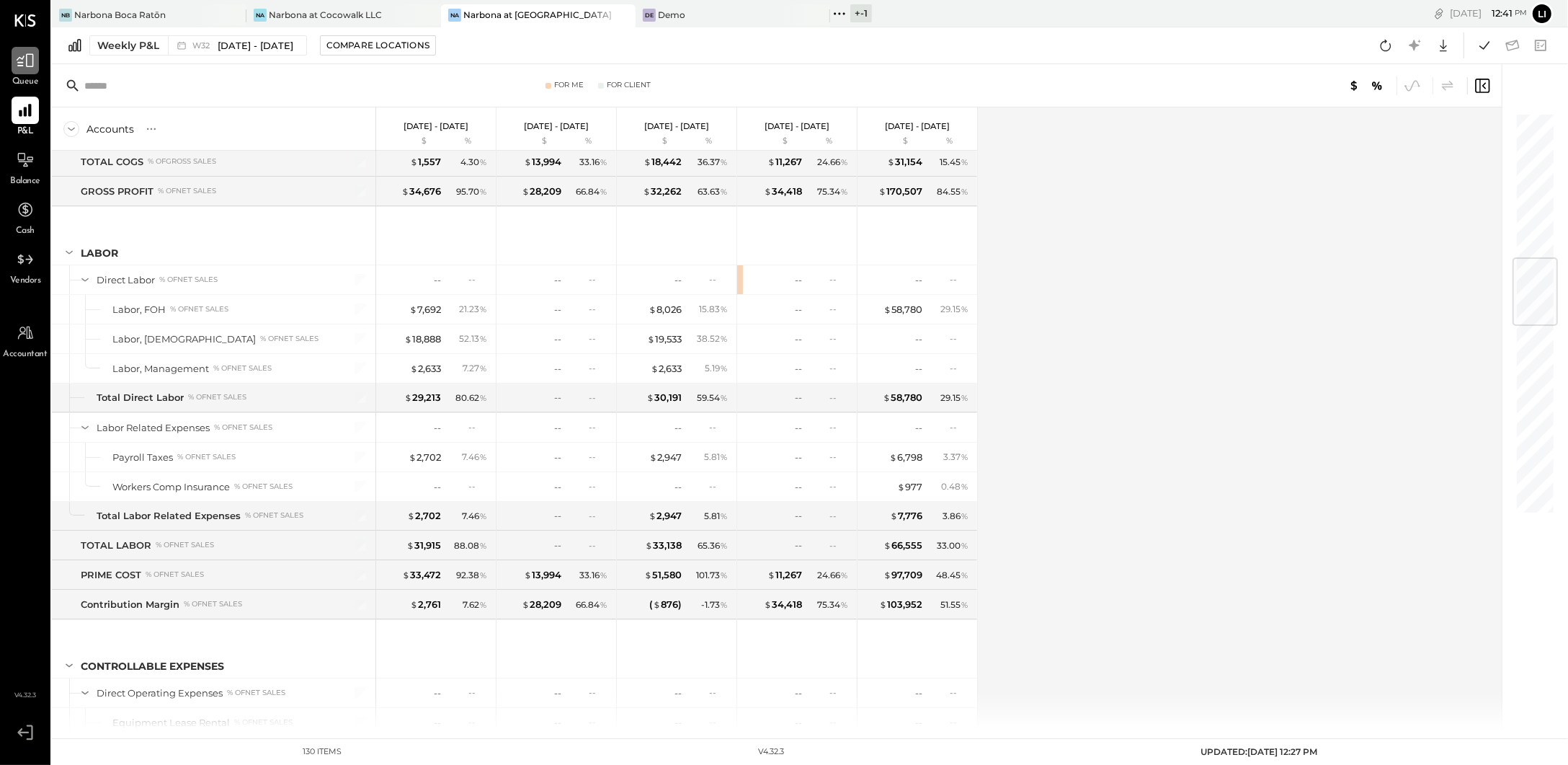
click at [24, 68] on icon at bounding box center [25, 60] width 19 height 19
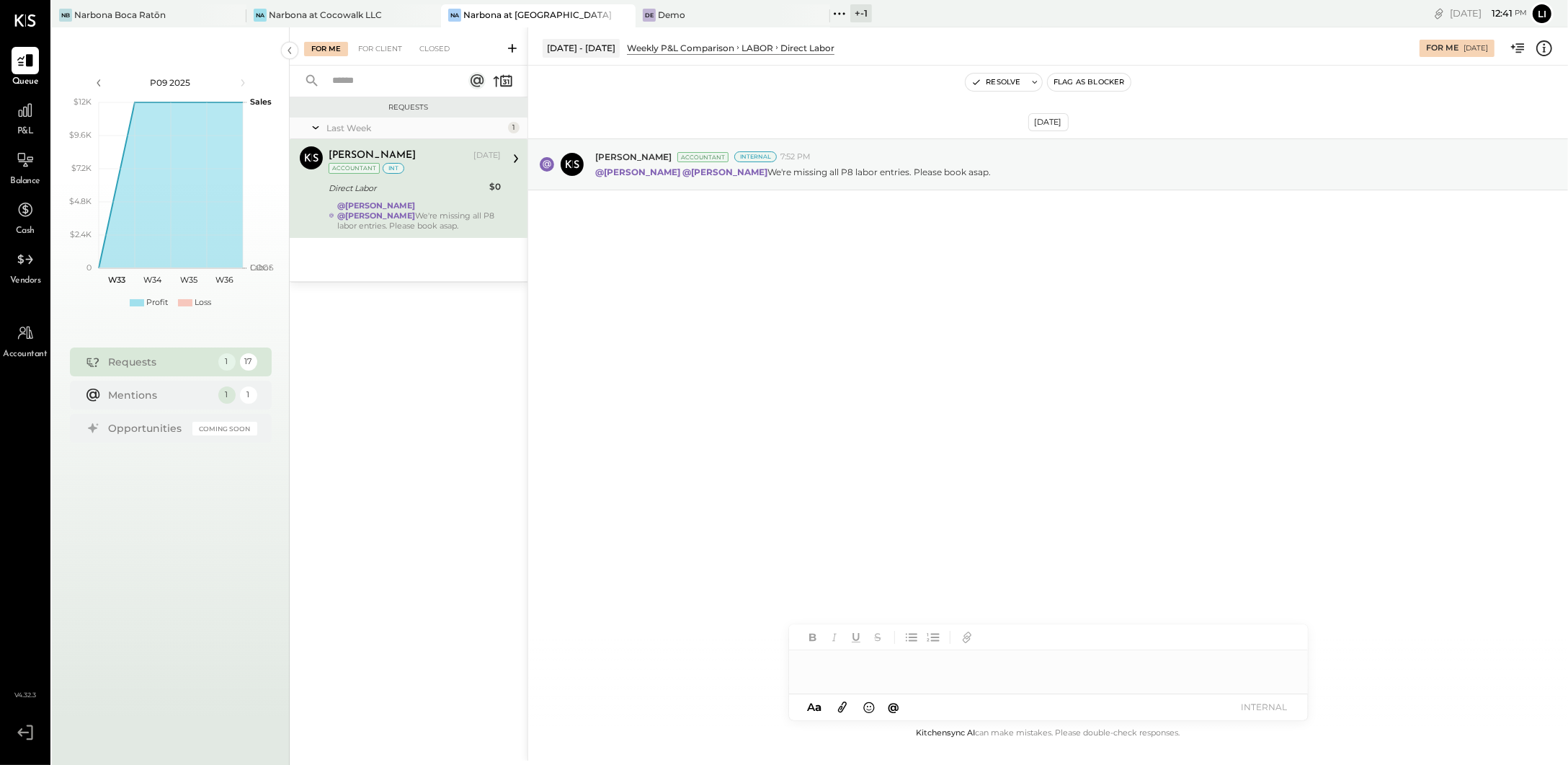
click at [945, 680] on div at bounding box center [1049, 659] width 519 height 69
click at [932, 671] on div at bounding box center [1049, 665] width 519 height 29
type input "****"
click at [901, 631] on span "Joseph Shin" at bounding box center [927, 634] width 113 height 13
type input "*****"
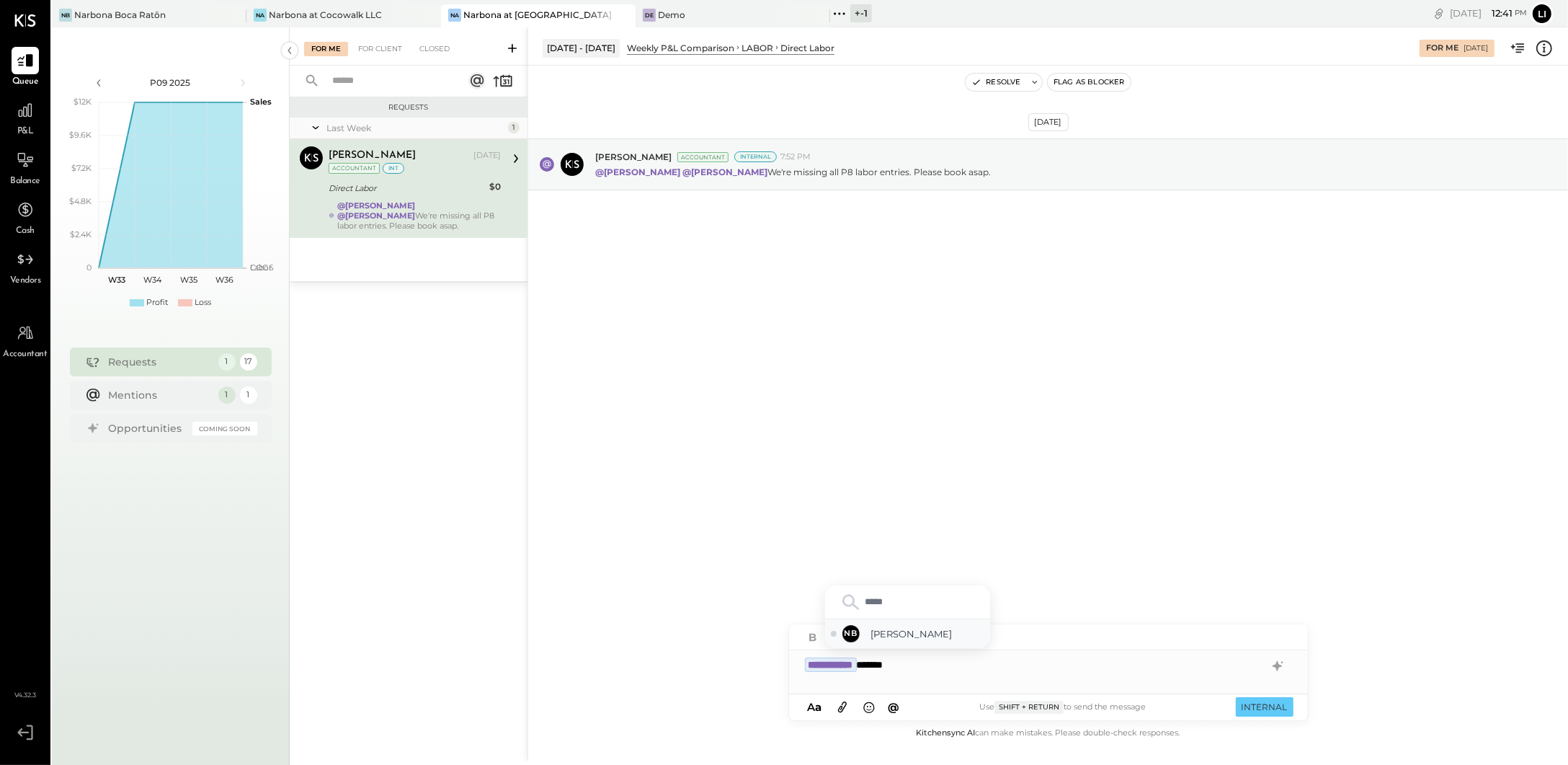
click at [964, 627] on span "Noemi Balmaceda" at bounding box center [927, 634] width 113 height 13
click at [1266, 711] on button "INTERNAL" at bounding box center [1265, 707] width 58 height 19
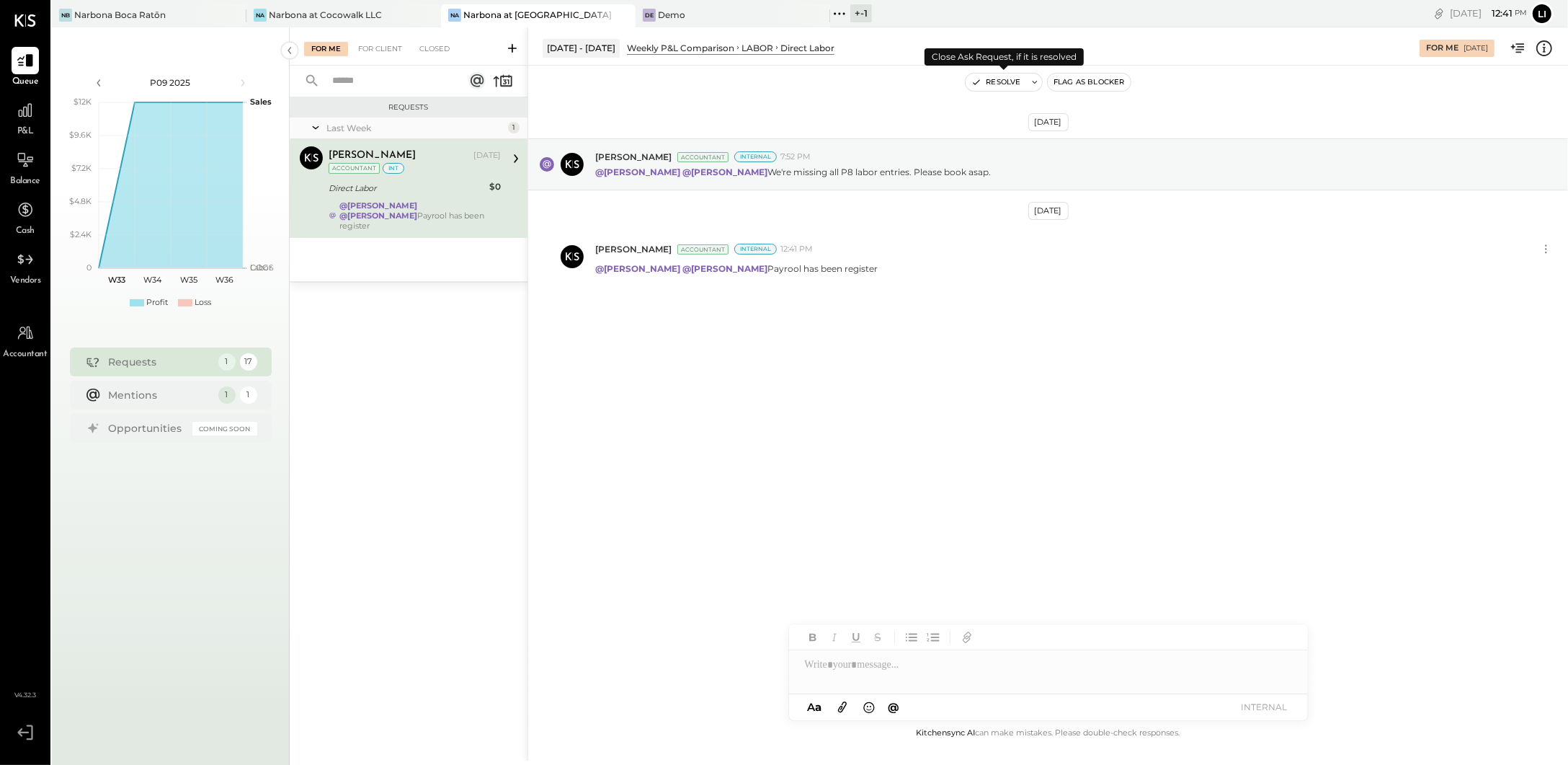
click at [994, 80] on button "Resolve" at bounding box center [996, 82] width 60 height 17
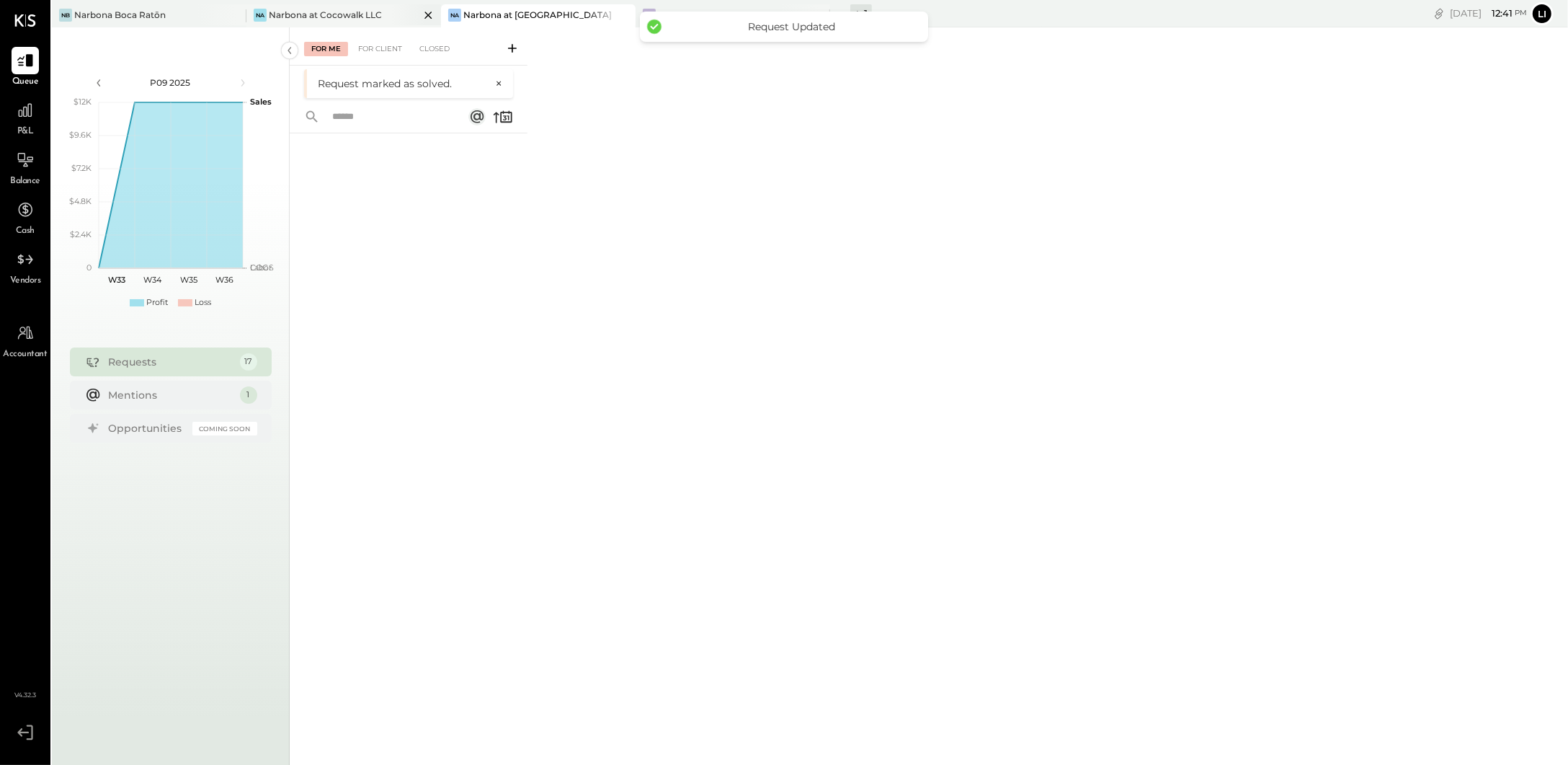
click at [323, 25] on div "Na Narbona at Cocowalk LLC" at bounding box center [344, 16] width 195 height 23
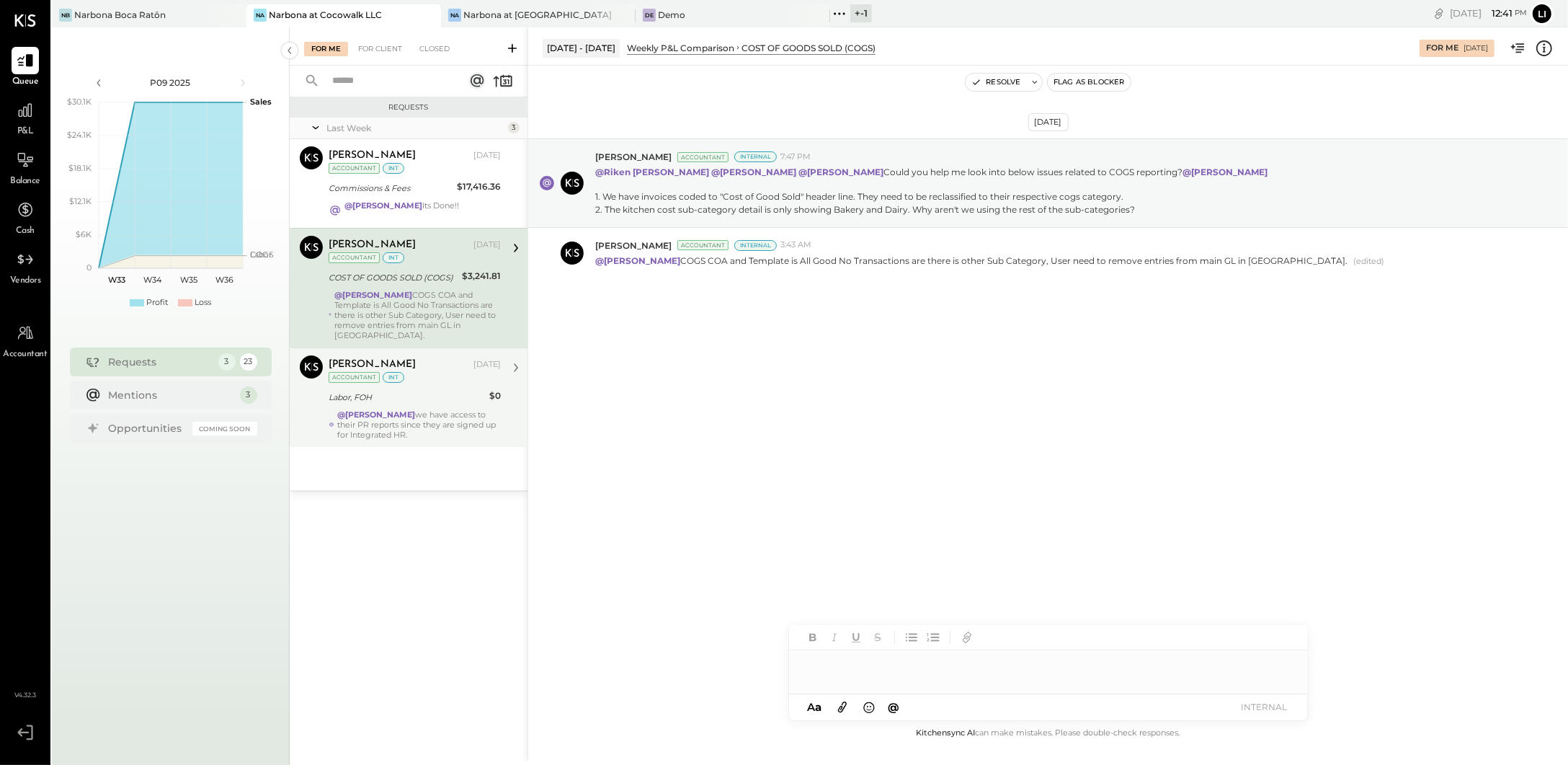
click at [414, 425] on div "@Joseph Shin we have access to their PR reports since they are signed up for In…" at bounding box center [419, 425] width 163 height 30
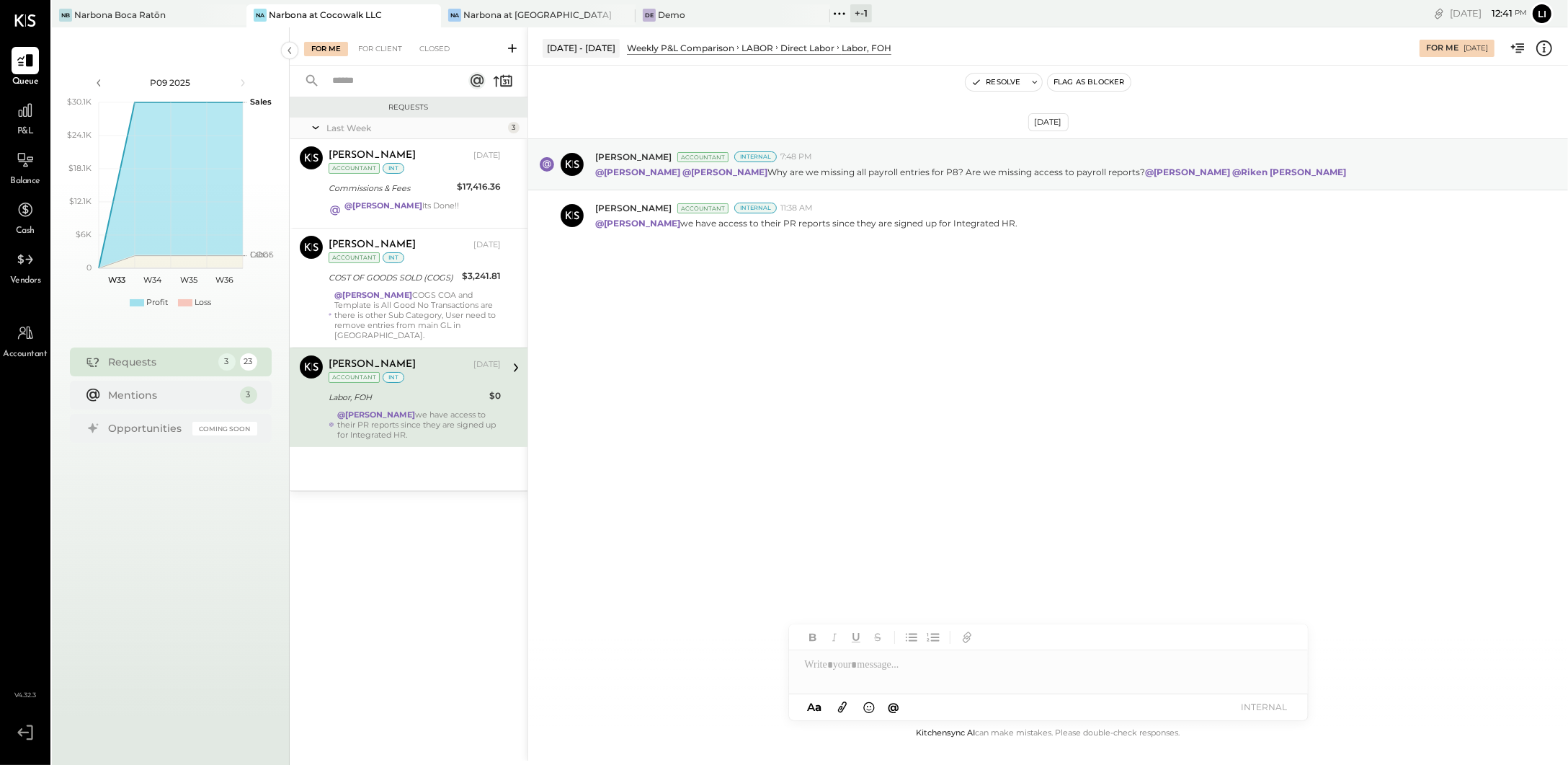
click at [890, 668] on div at bounding box center [1049, 665] width 519 height 29
type input "****"
click at [873, 623] on div "JS Joseph Shin" at bounding box center [907, 633] width 165 height 29
type input "*****"
click at [952, 634] on span "Noemi Balmaceda" at bounding box center [927, 634] width 113 height 13
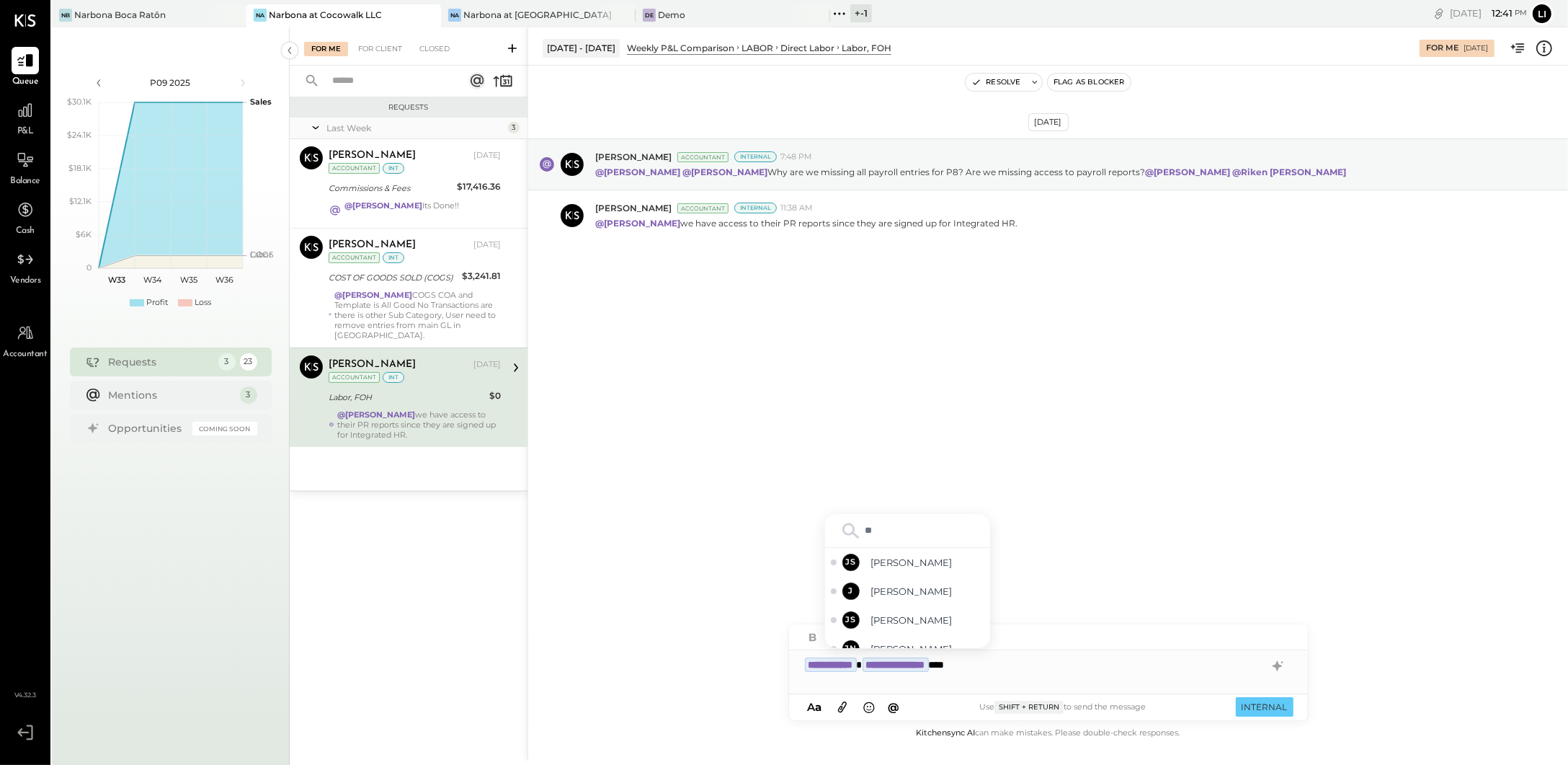
type input "***"
click at [956, 627] on span "Jossiane Nicasio" at bounding box center [927, 634] width 113 height 13
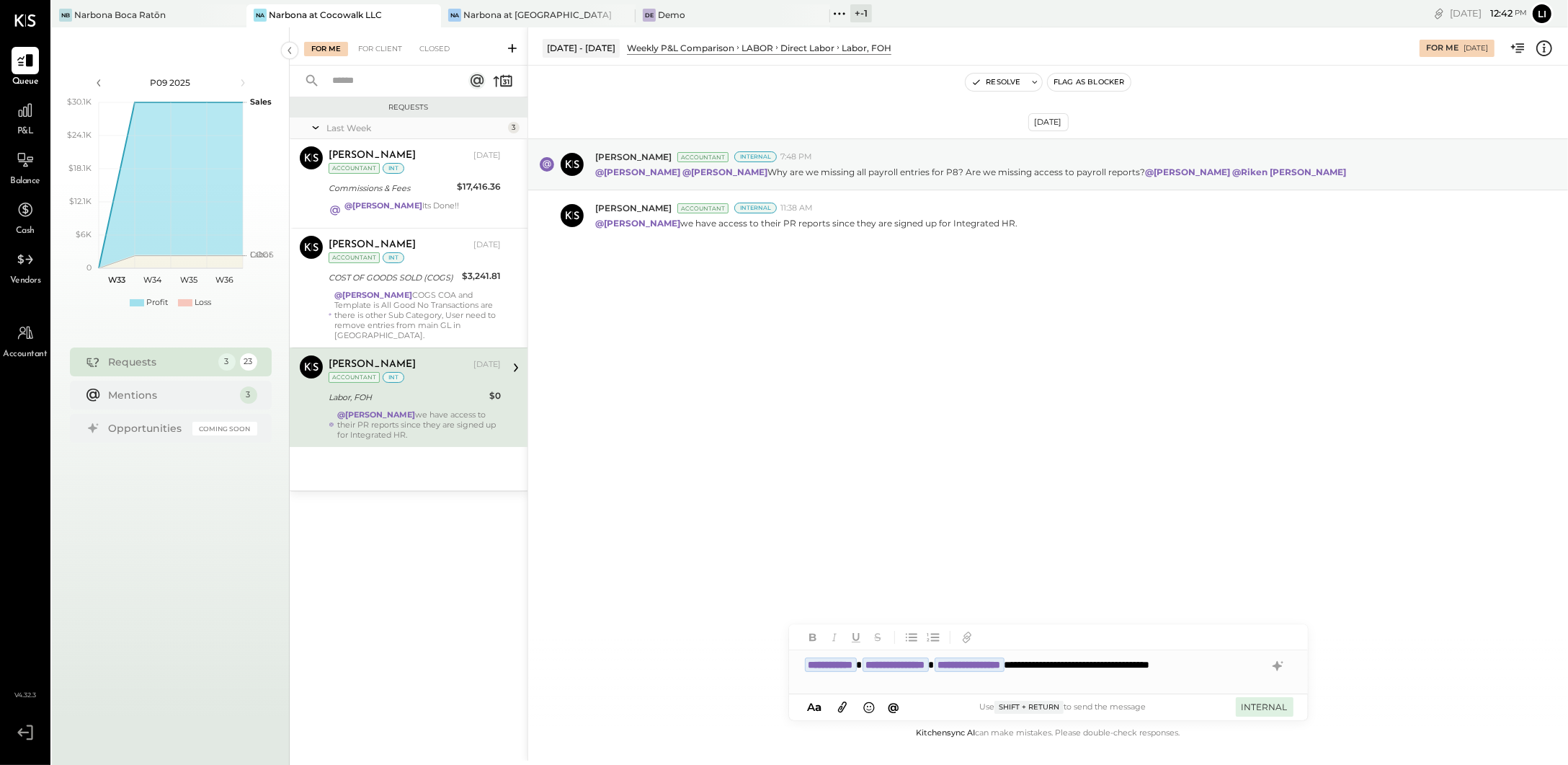
click at [1268, 710] on button "INTERNAL" at bounding box center [1265, 707] width 58 height 19
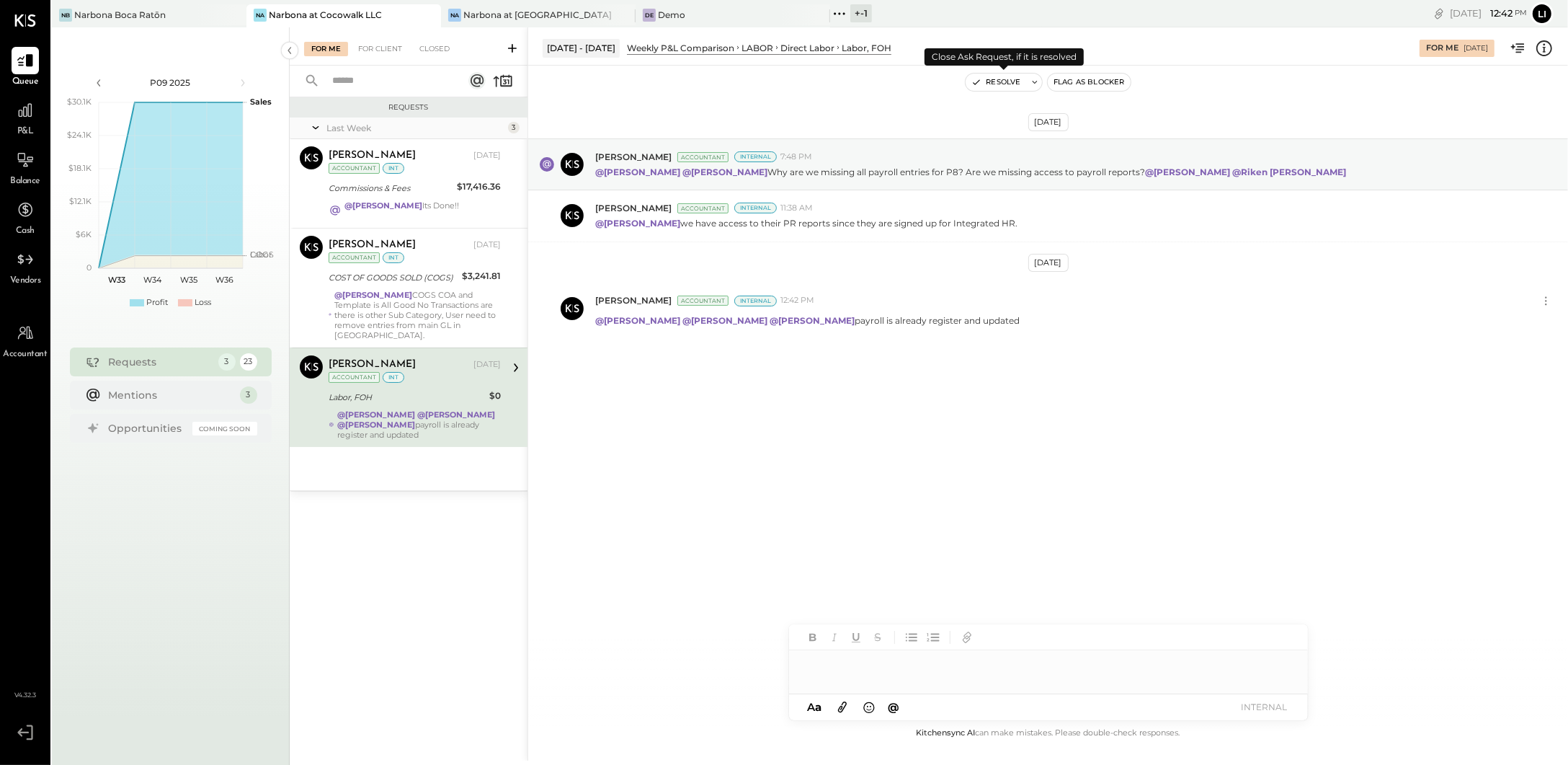
click at [996, 83] on button "Resolve" at bounding box center [996, 82] width 60 height 17
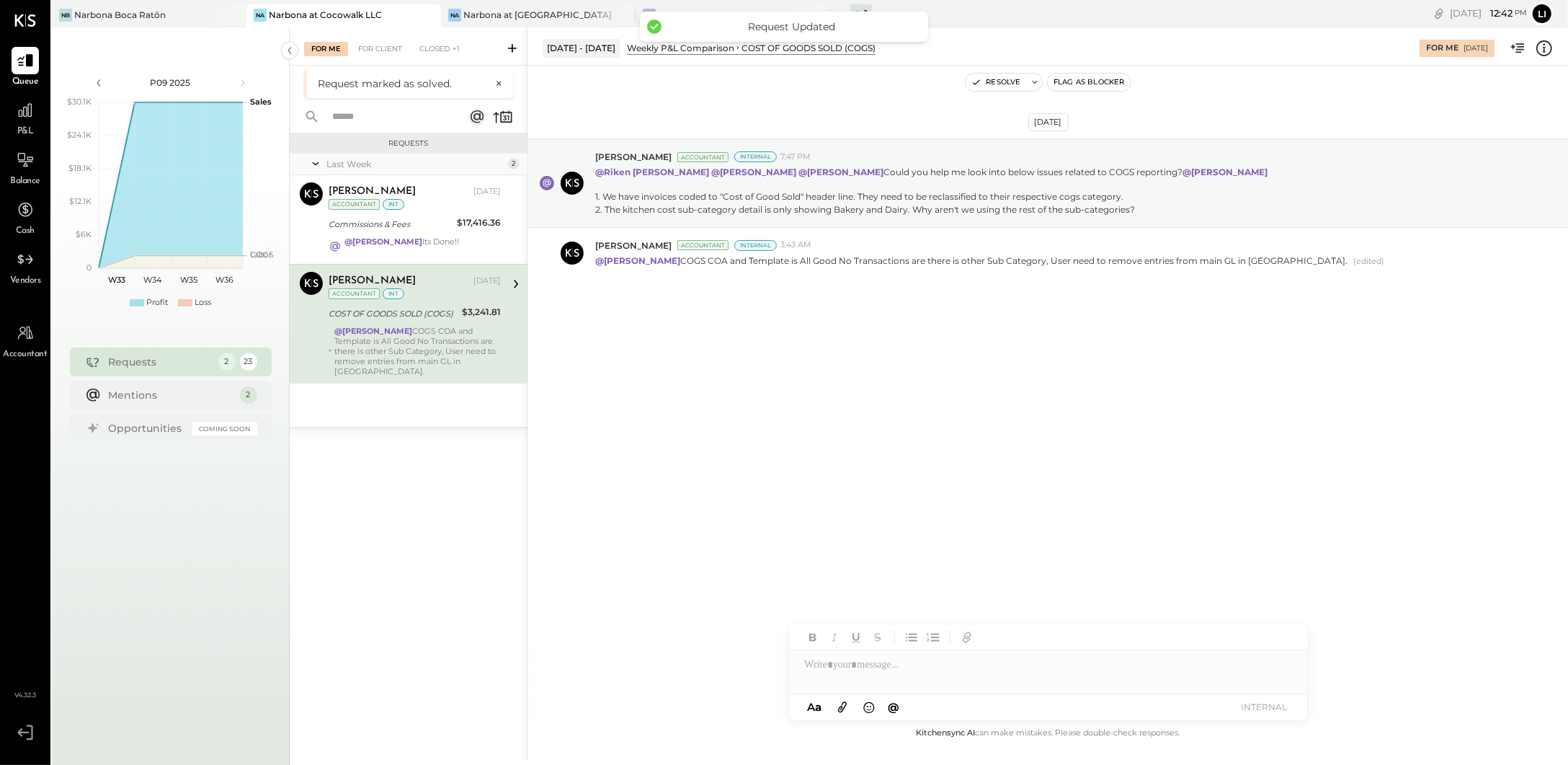
click at [794, 396] on div "Aug 10th, 2025 Joseph Shin Accountant Internal 7:47 PM @Riken Shethiya @Navin J…" at bounding box center [1048, 395] width 1040 height 659
click at [166, 19] on div "NB Narbona Boca Ratōn" at bounding box center [138, 15] width 173 height 13
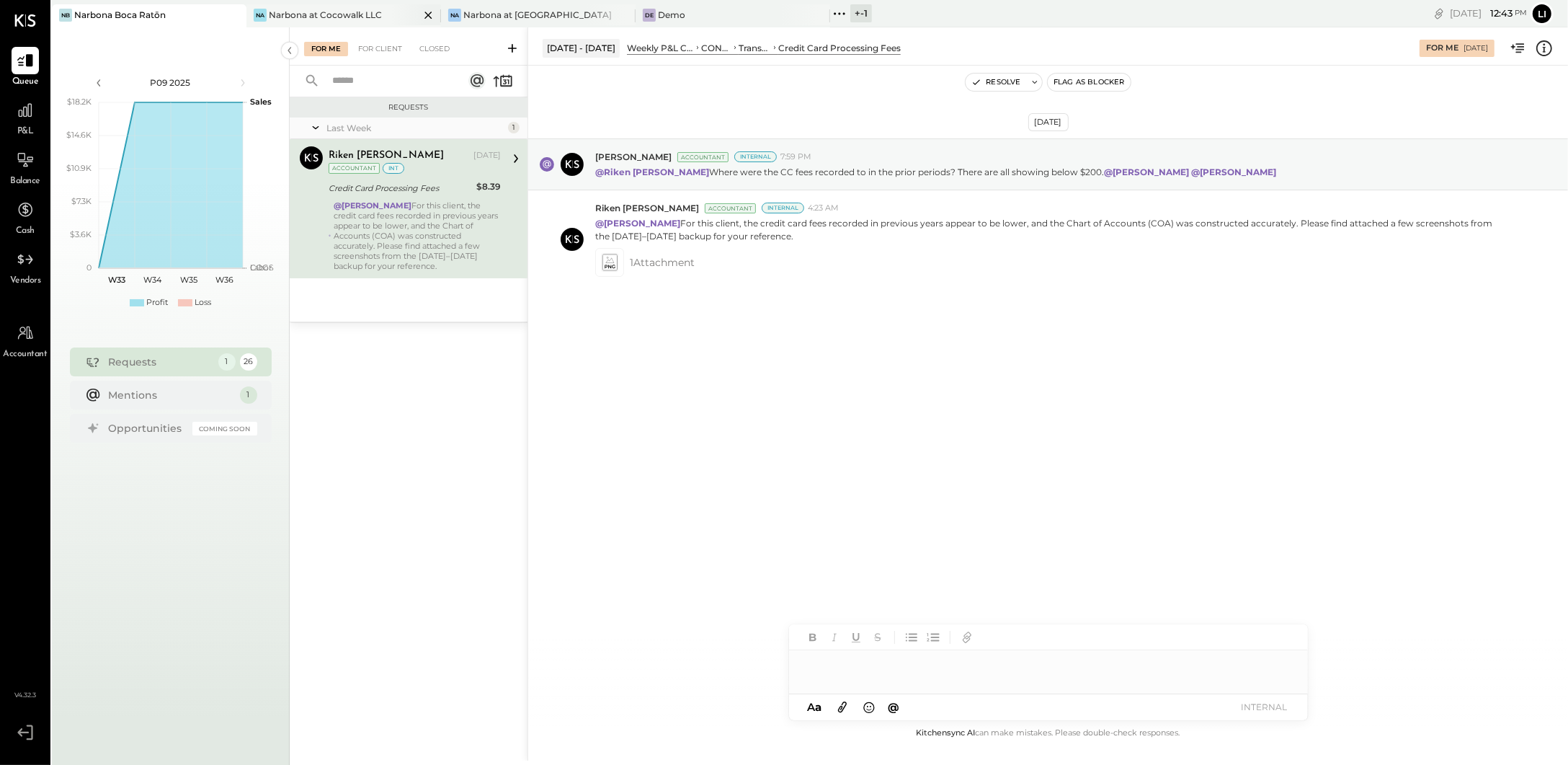
click at [297, 9] on div "Na Narbona at Cocowalk LLC" at bounding box center [333, 15] width 173 height 13
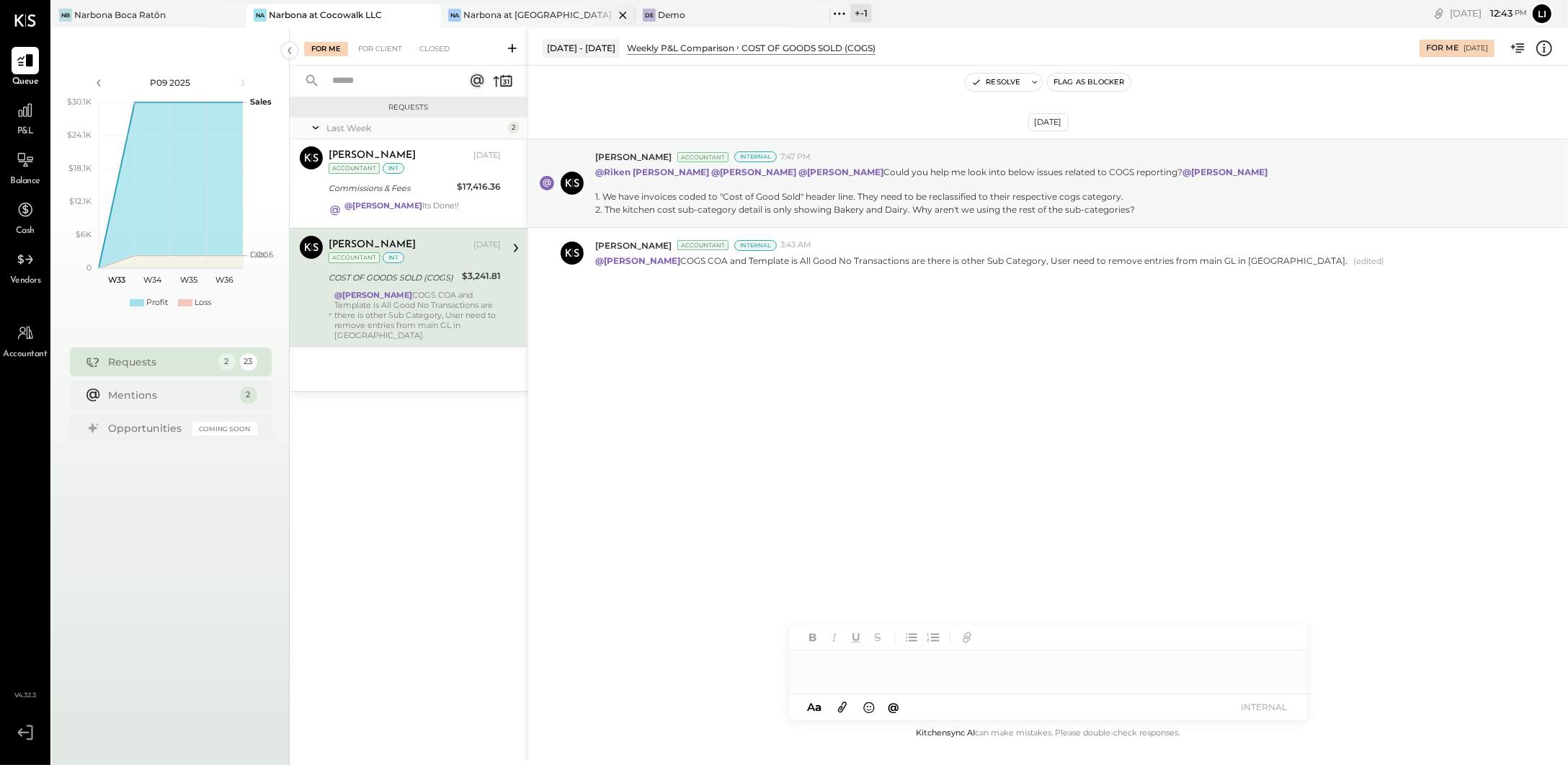
click at [490, 16] on div "Narbona at [GEOGRAPHIC_DATA] LLC" at bounding box center [539, 15] width 151 height 12
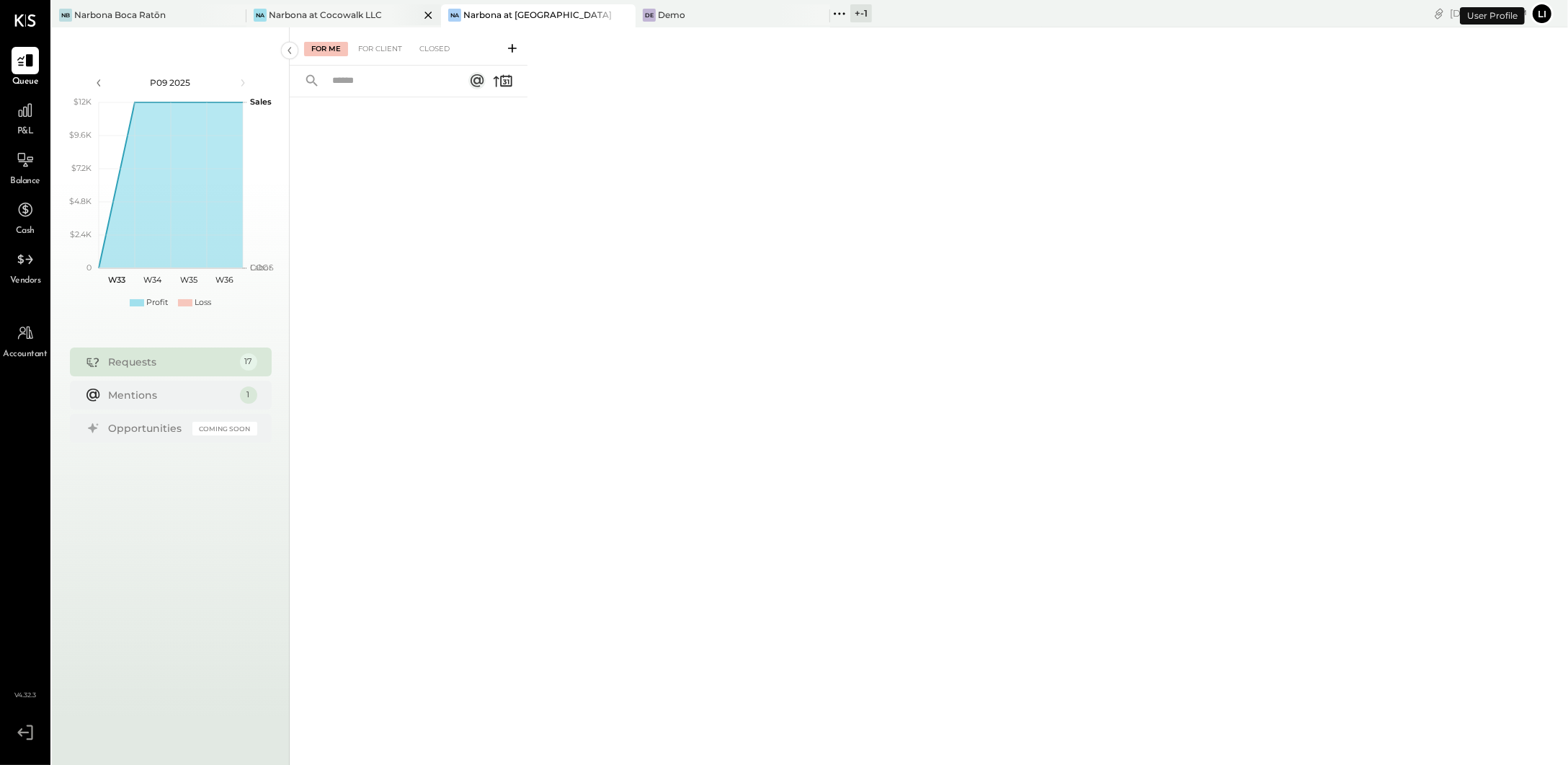
click at [331, 10] on div "Narbona at Cocowalk LLC" at bounding box center [325, 15] width 113 height 12
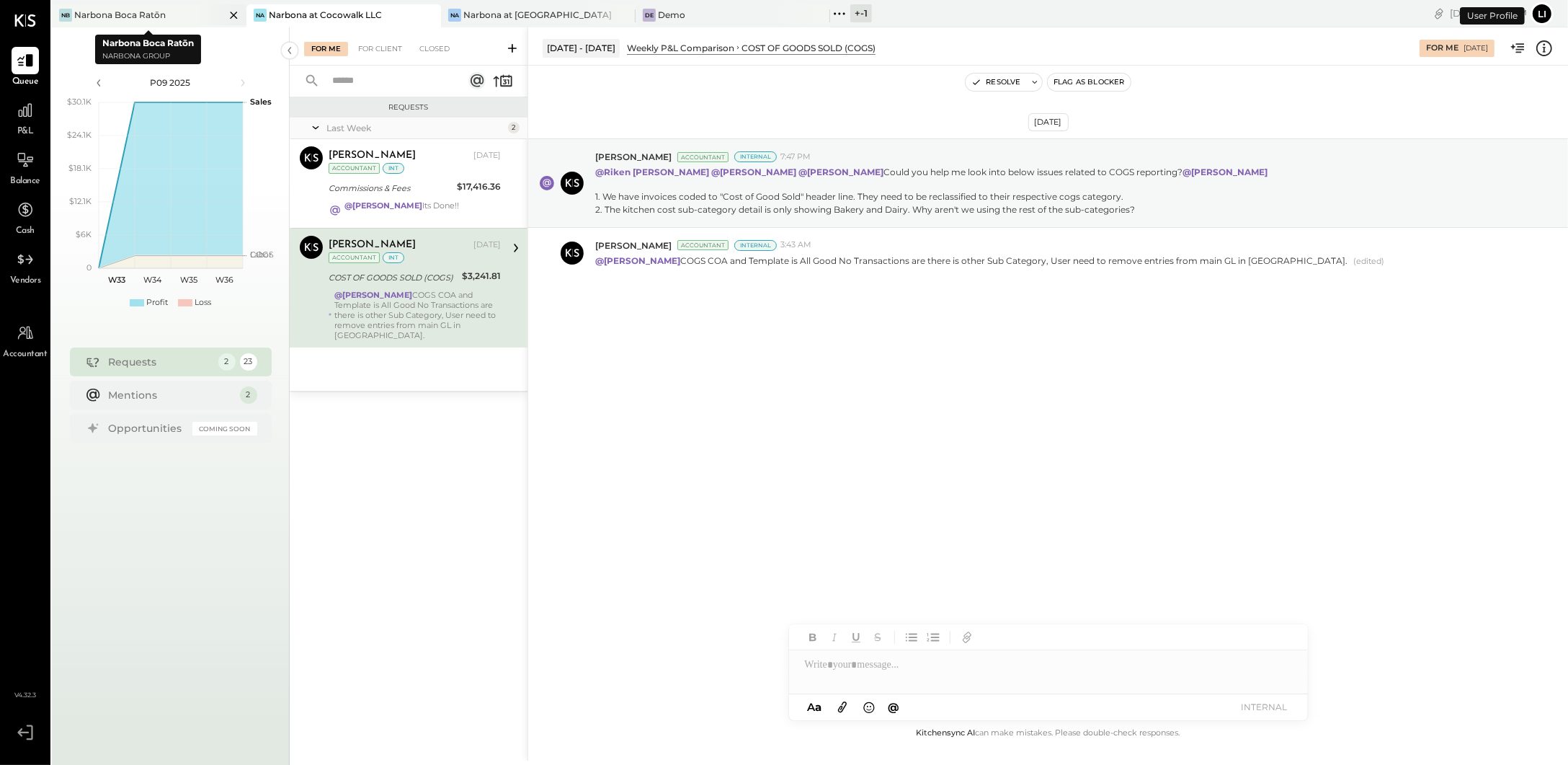
click at [143, 9] on div "Narbona Boca Ratōn" at bounding box center [120, 15] width 91 height 12
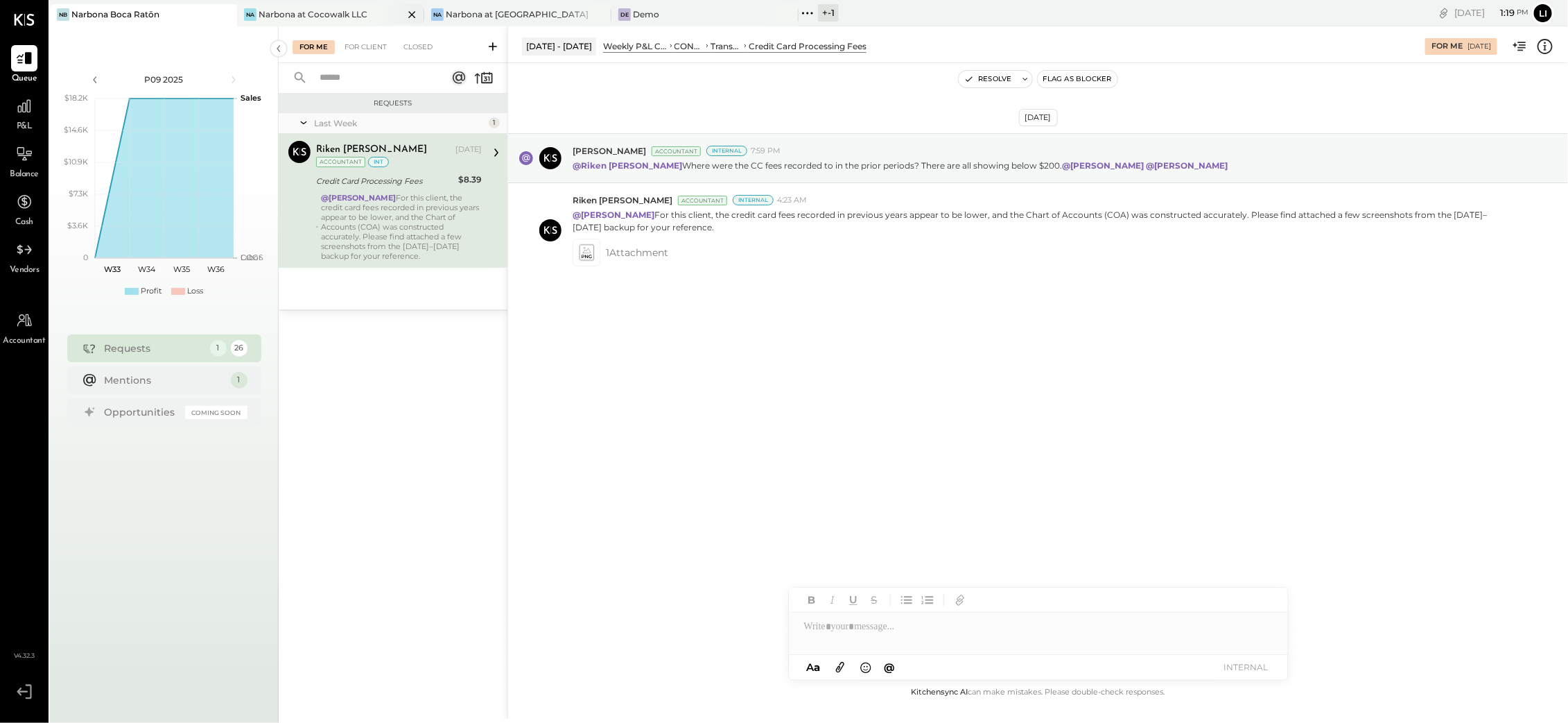
click at [275, 12] on div "Narbona at Cocowalk LLC" at bounding box center [313, 14] width 109 height 11
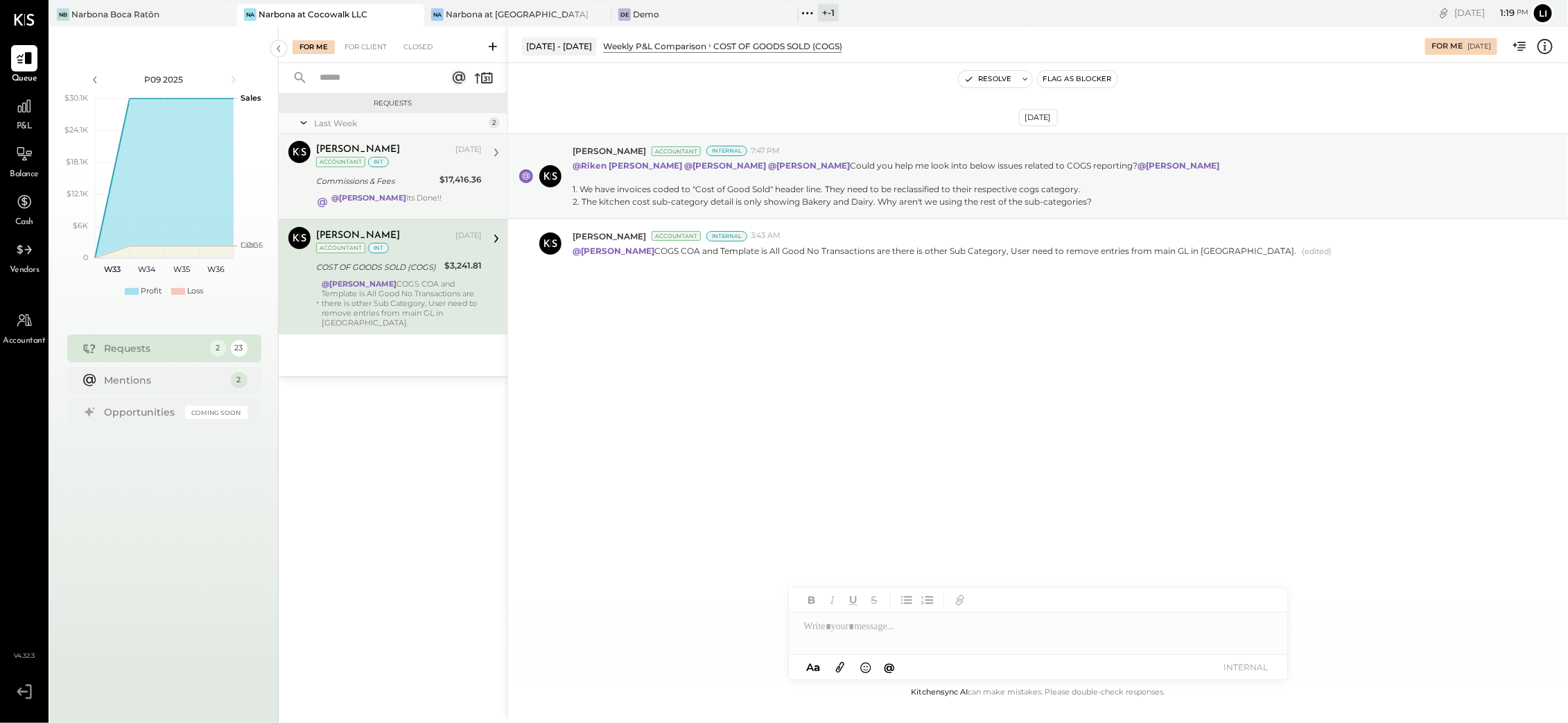
click at [405, 177] on div "Commissions & Fees" at bounding box center [375, 180] width 119 height 14
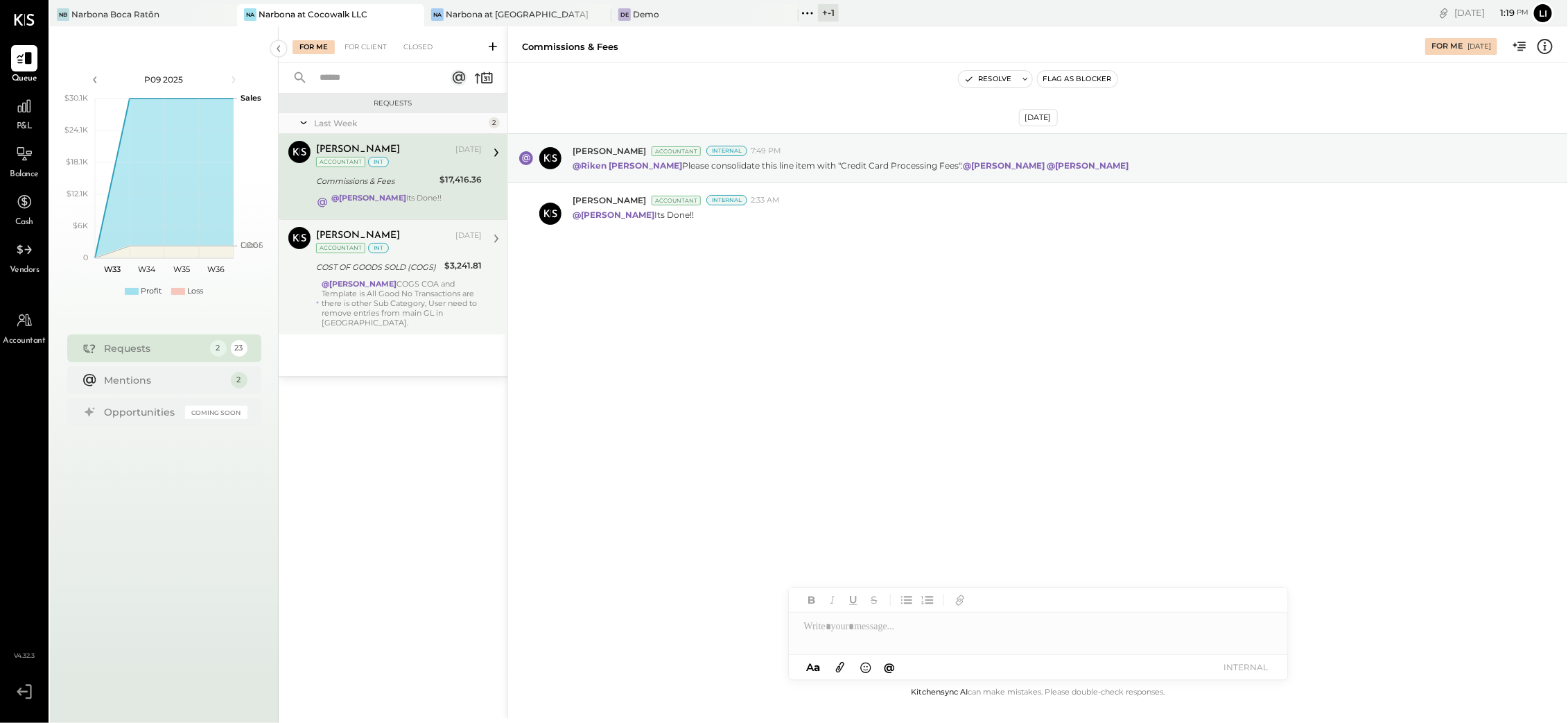
click at [394, 252] on div "Navin Jain Aug 11, 2025 Accountant int" at bounding box center [399, 241] width 166 height 29
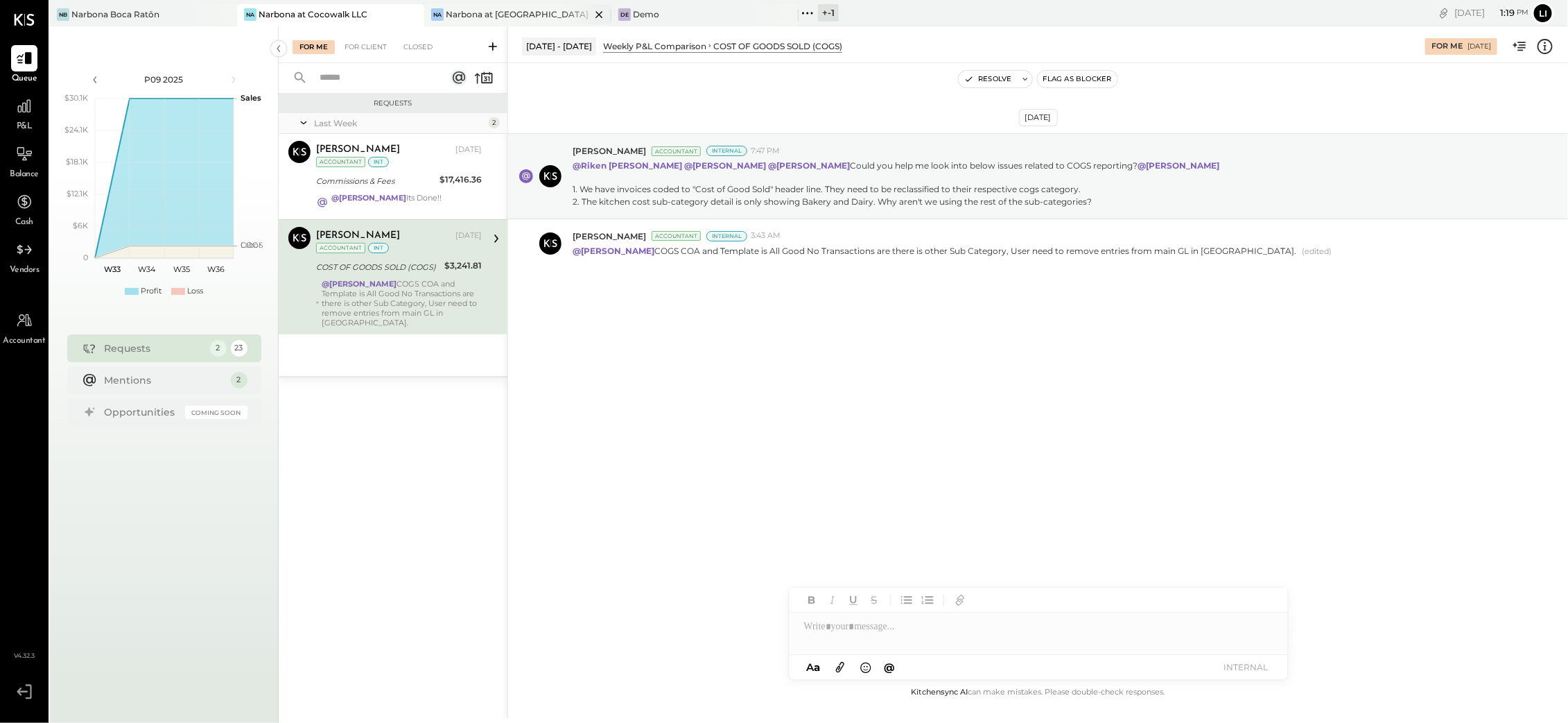
click at [503, 24] on div "Na Narbona at Key Biscayne LLC" at bounding box center [518, 15] width 187 height 22
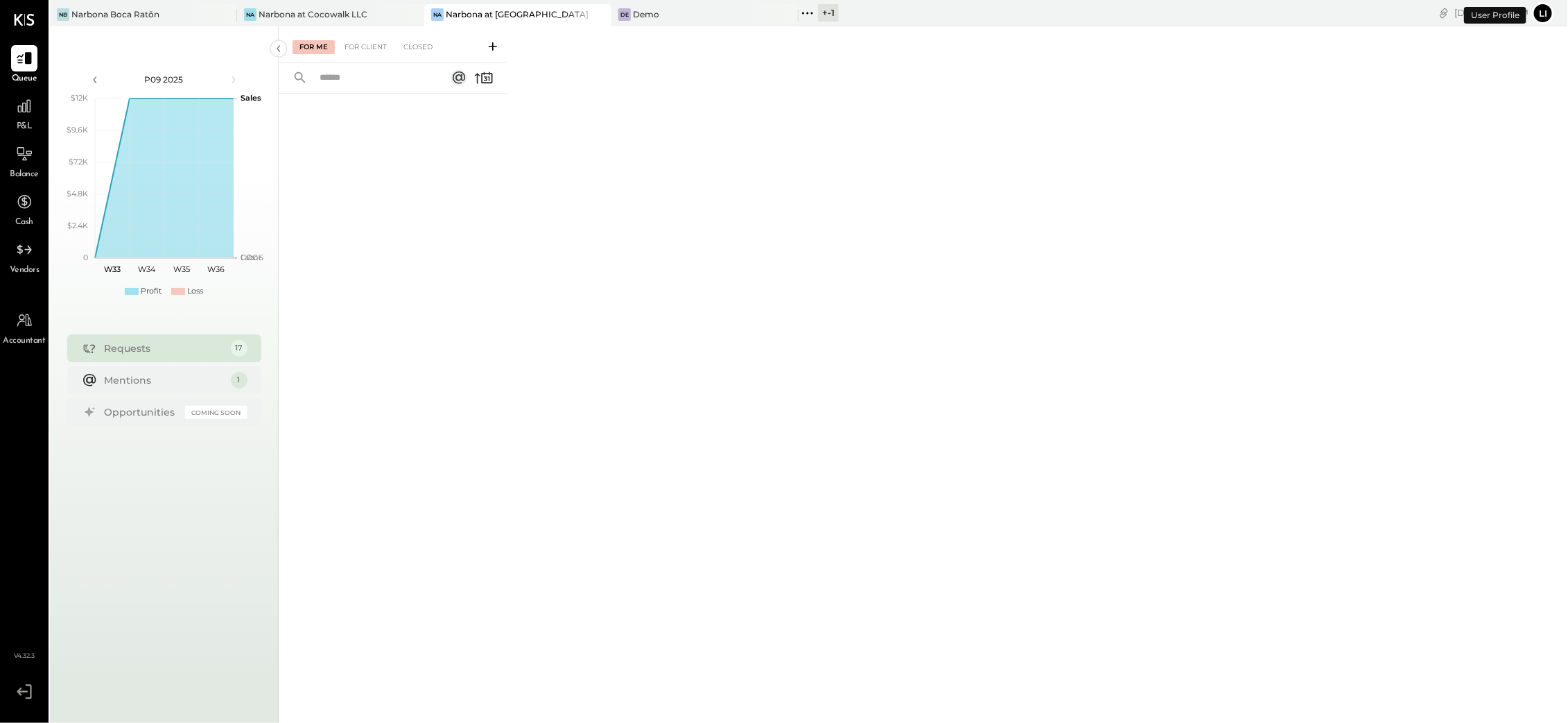
click at [337, 267] on div at bounding box center [393, 388] width 229 height 588
click at [149, 9] on div "Narbona Boca Ratōn" at bounding box center [115, 14] width 88 height 11
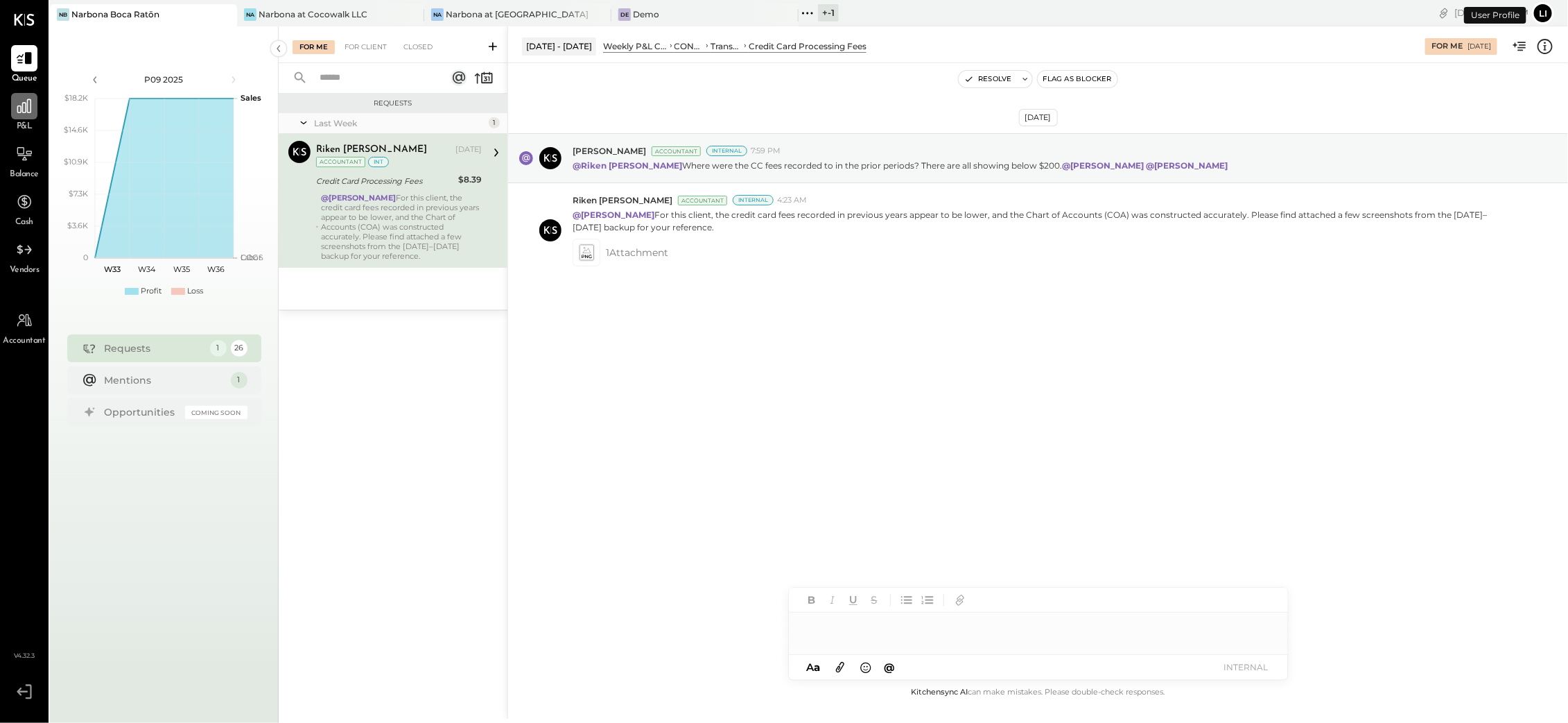
click at [19, 112] on icon at bounding box center [24, 106] width 14 height 14
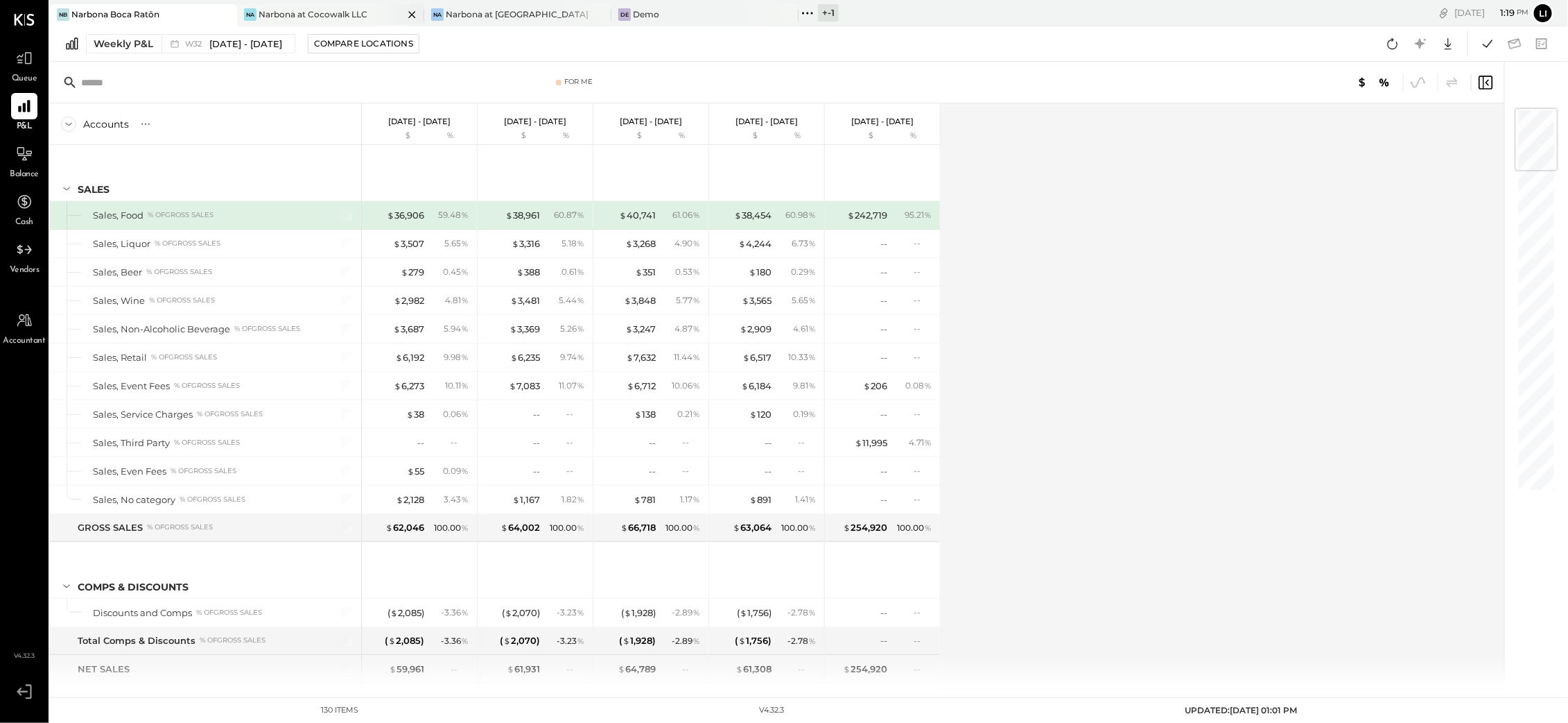
click at [324, 11] on div "Narbona at Cocowalk LLC" at bounding box center [313, 14] width 109 height 11
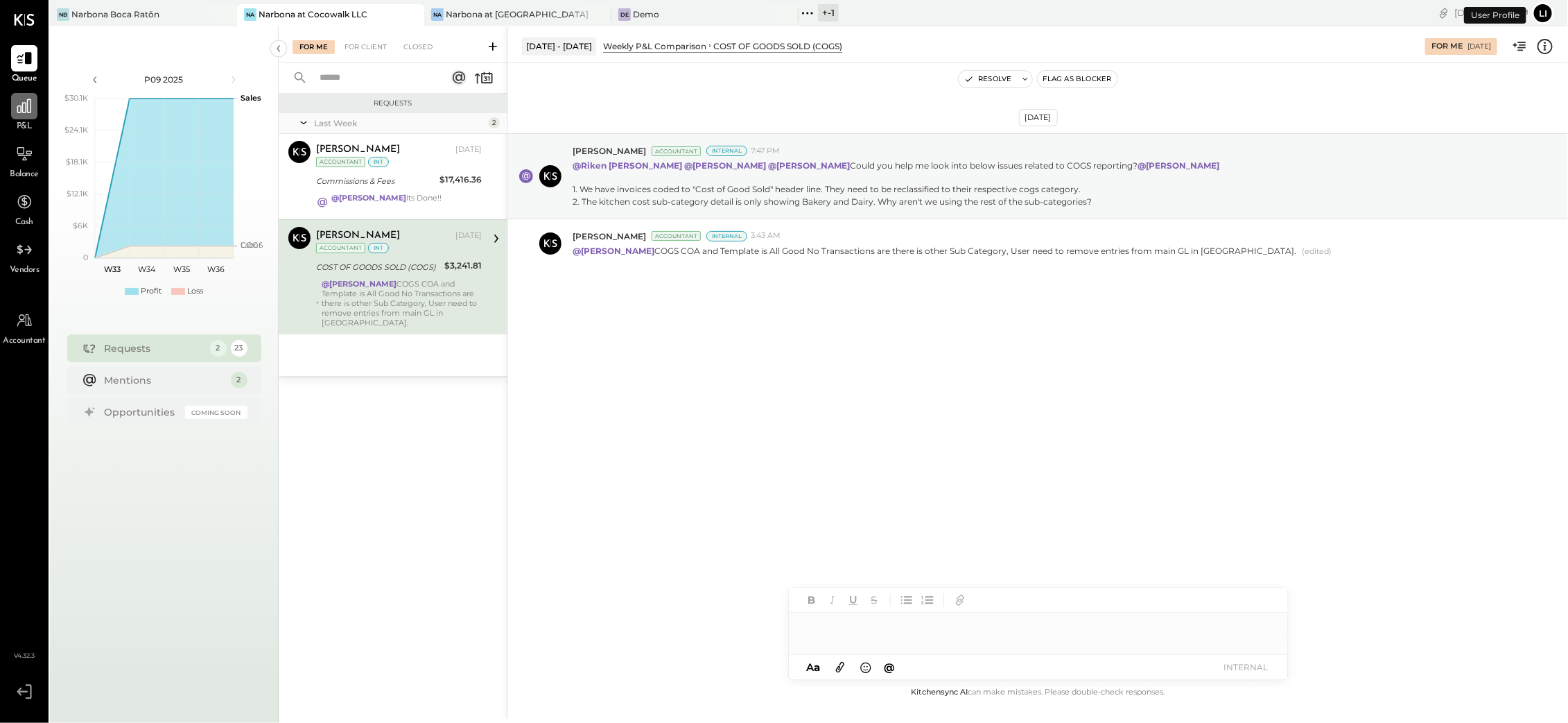
click at [29, 102] on icon at bounding box center [24, 106] width 18 height 18
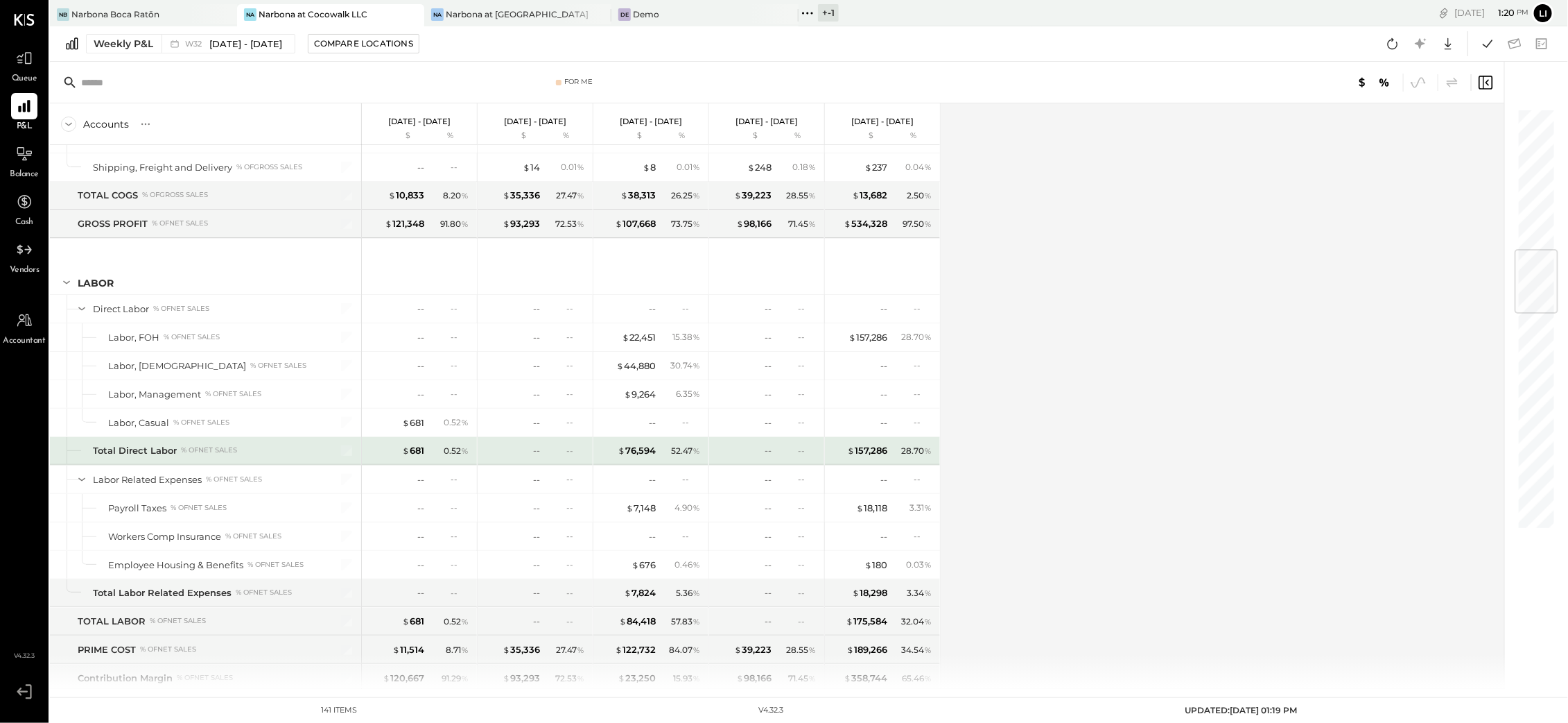
scroll to position [1204, 0]
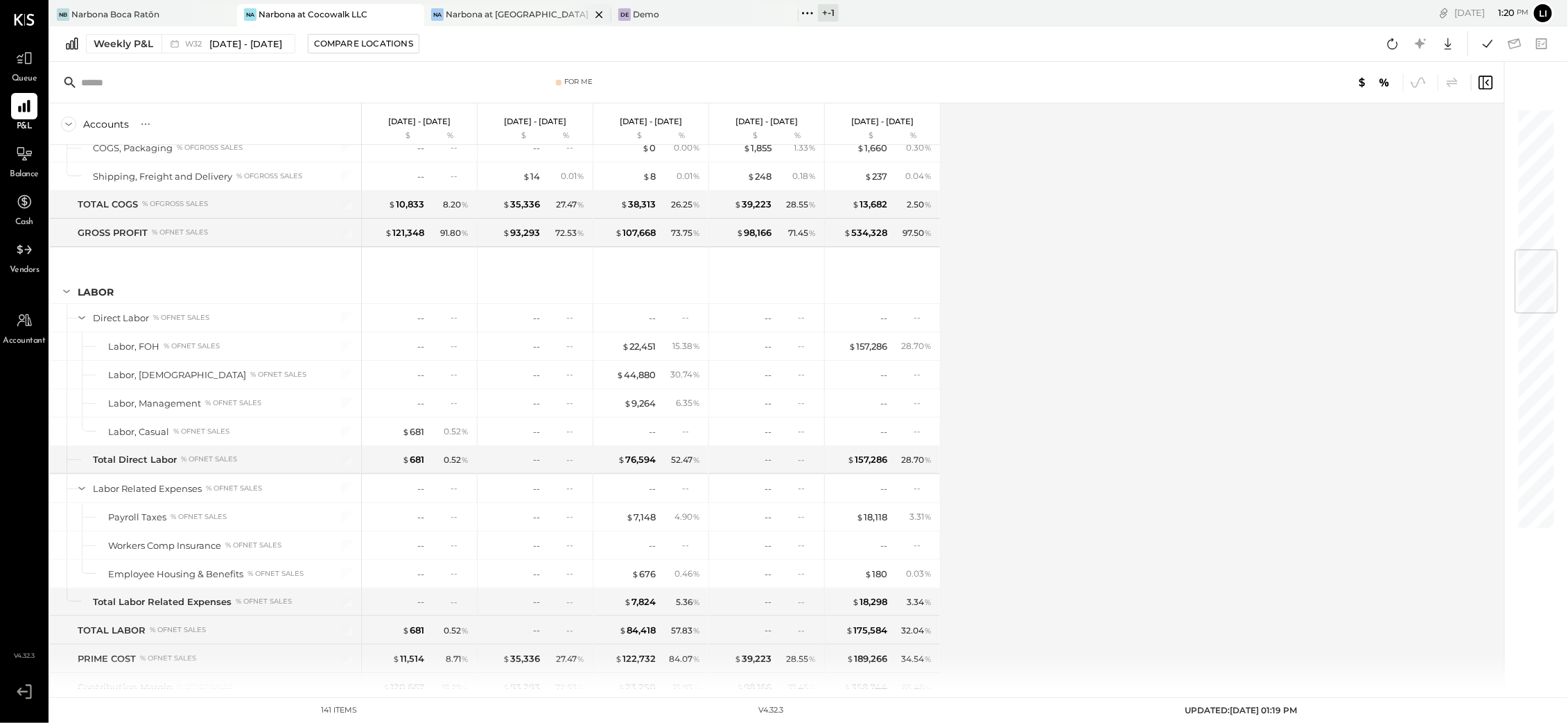
click at [493, 21] on div "Na Narbona at Key Biscayne LLC" at bounding box center [518, 15] width 187 height 22
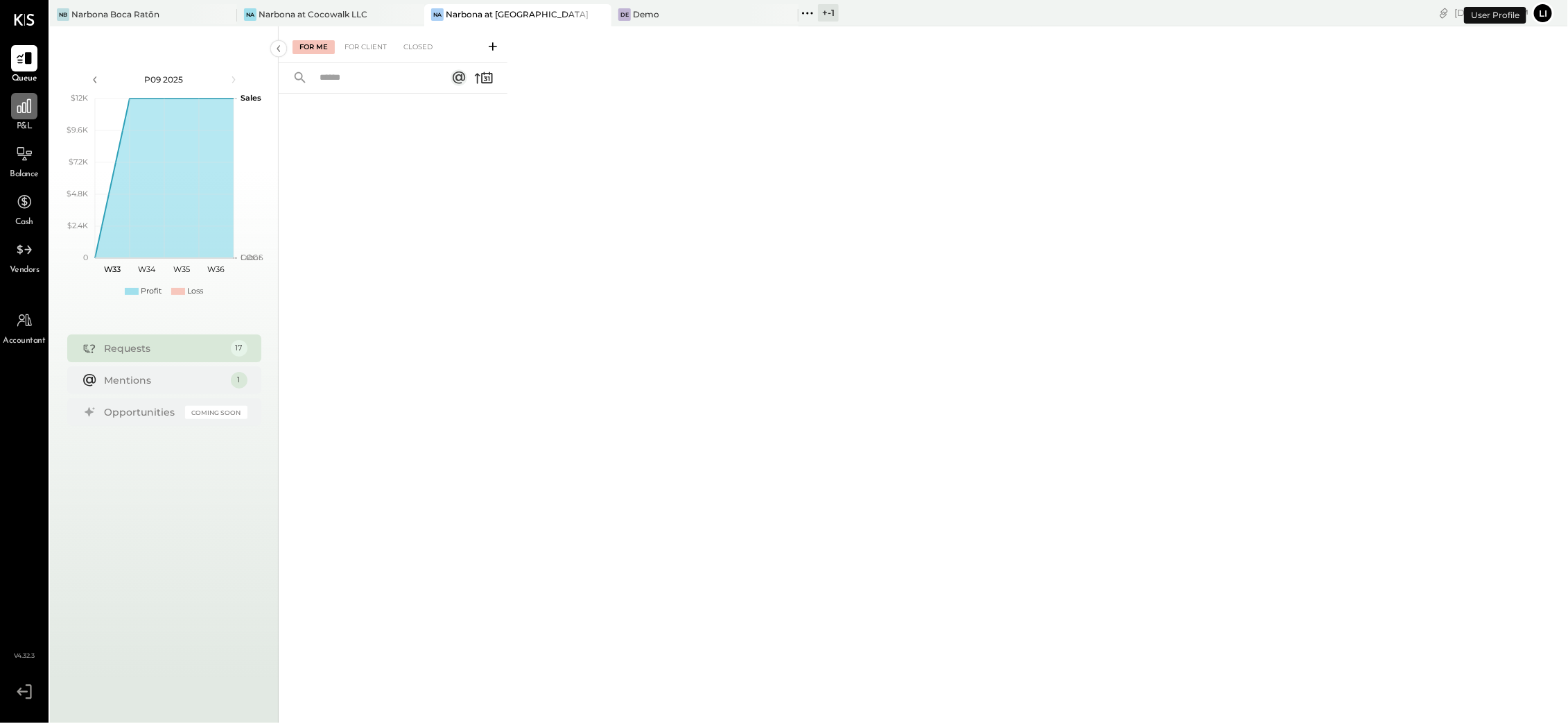
click at [21, 103] on icon at bounding box center [24, 106] width 18 height 18
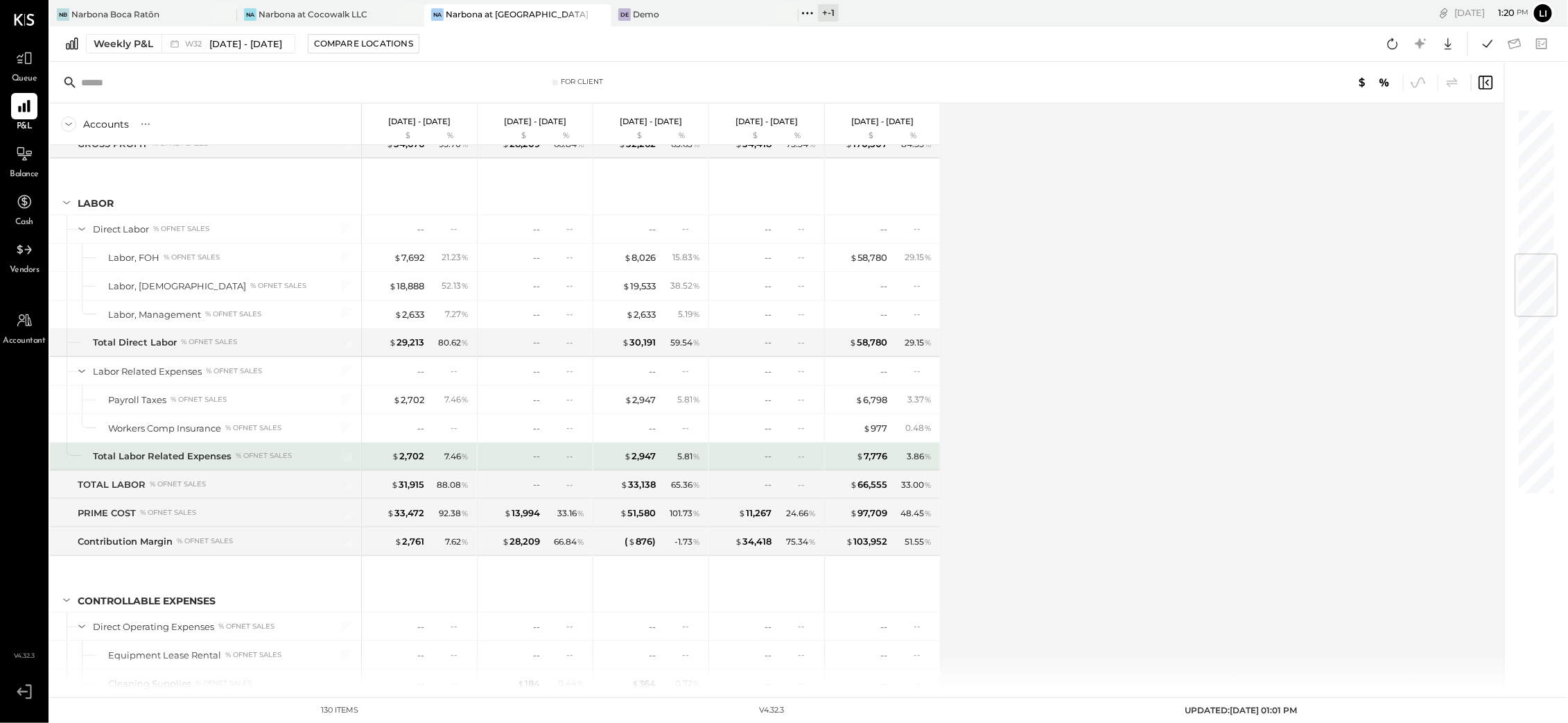
scroll to position [1241, 0]
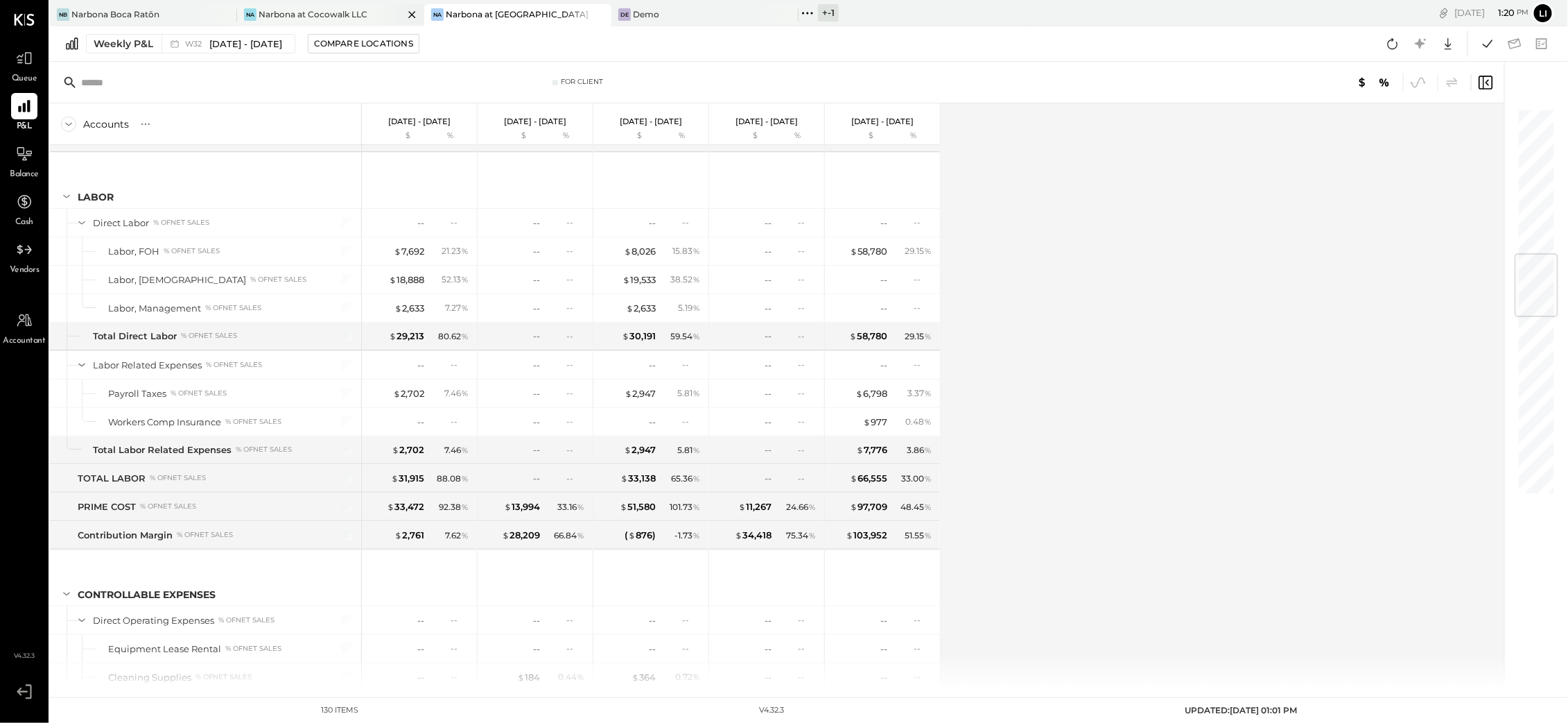
click at [282, 9] on div "Narbona at Cocowalk LLC" at bounding box center [313, 14] width 109 height 11
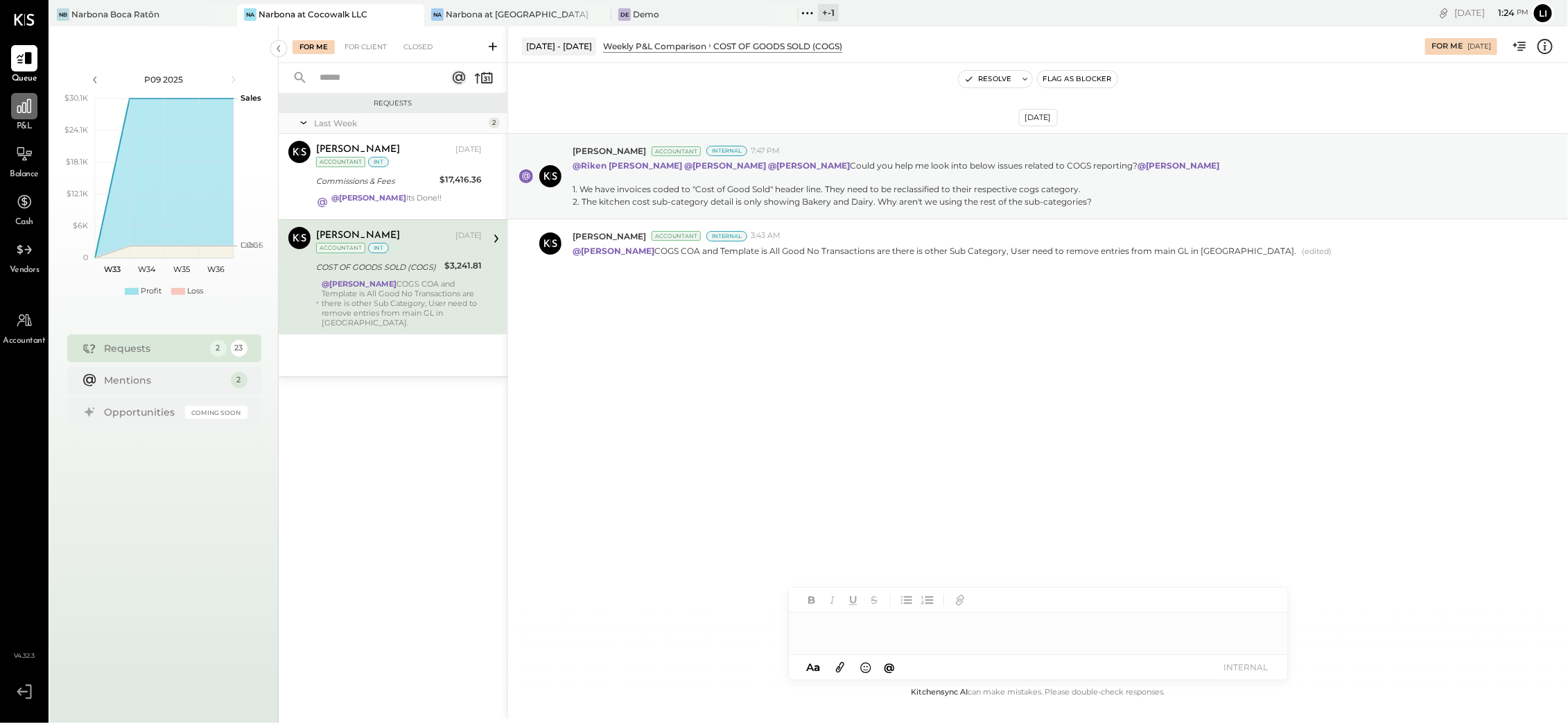
click at [22, 106] on icon at bounding box center [24, 106] width 18 height 18
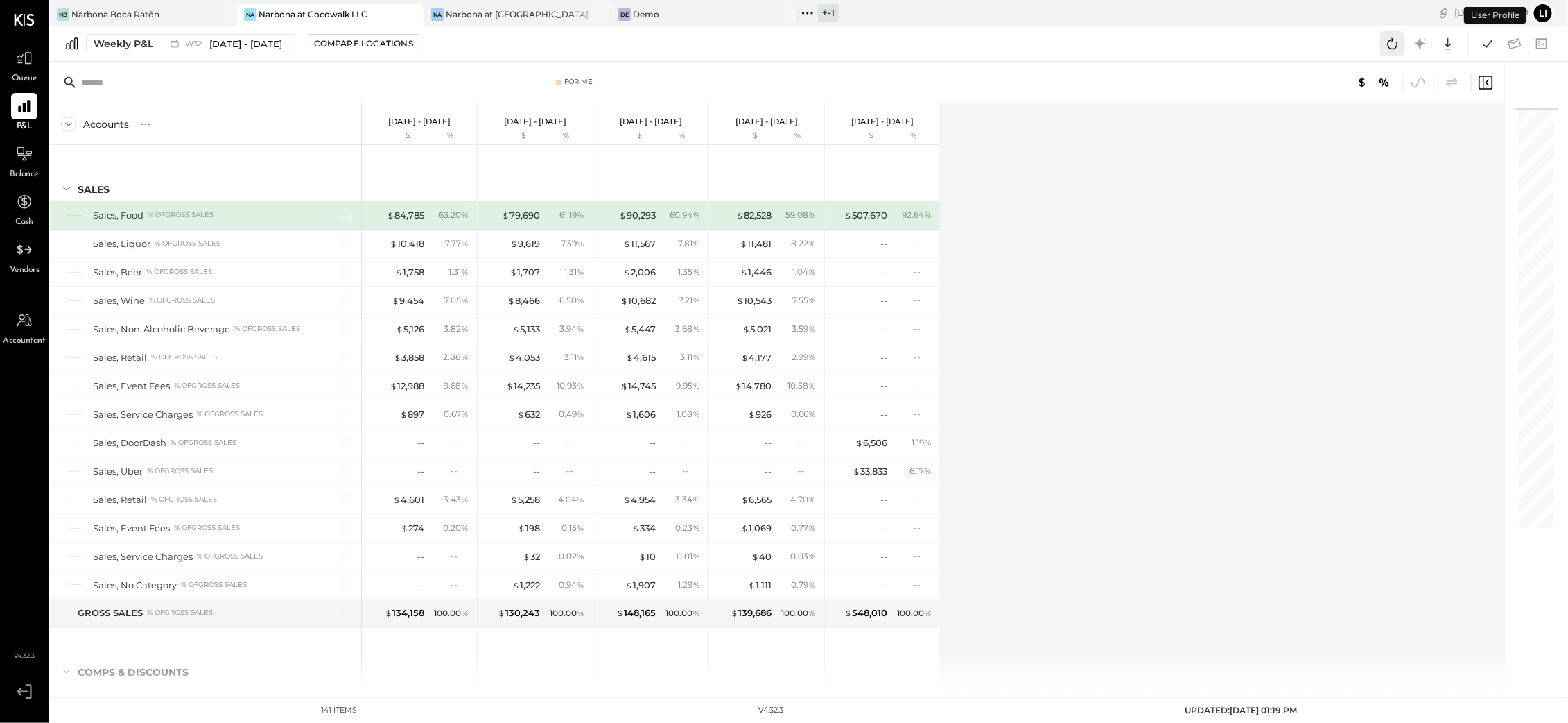
click at [1391, 46] on icon at bounding box center [1392, 43] width 18 height 18
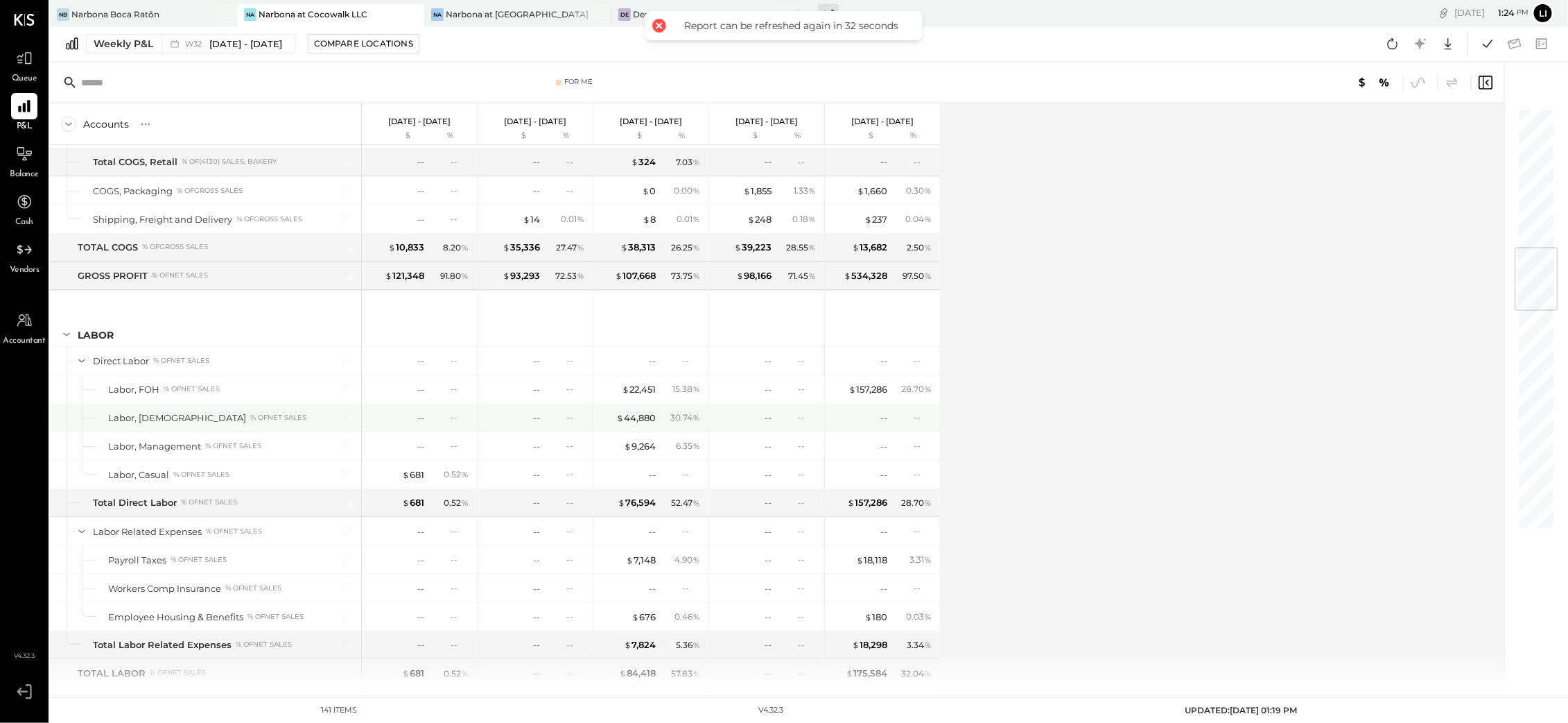
scroll to position [1186, 0]
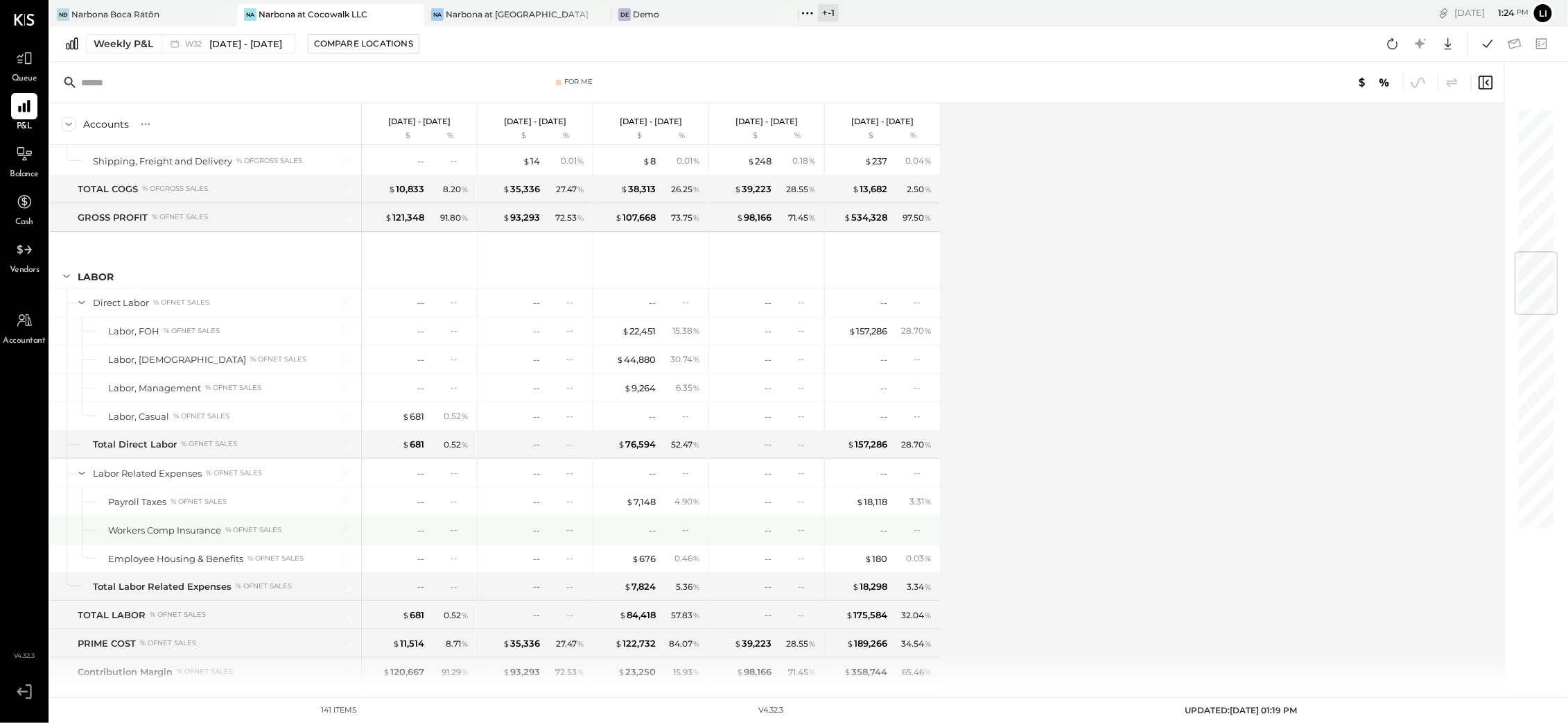
scroll to position [1221, 0]
click at [1399, 46] on icon at bounding box center [1392, 43] width 18 height 18
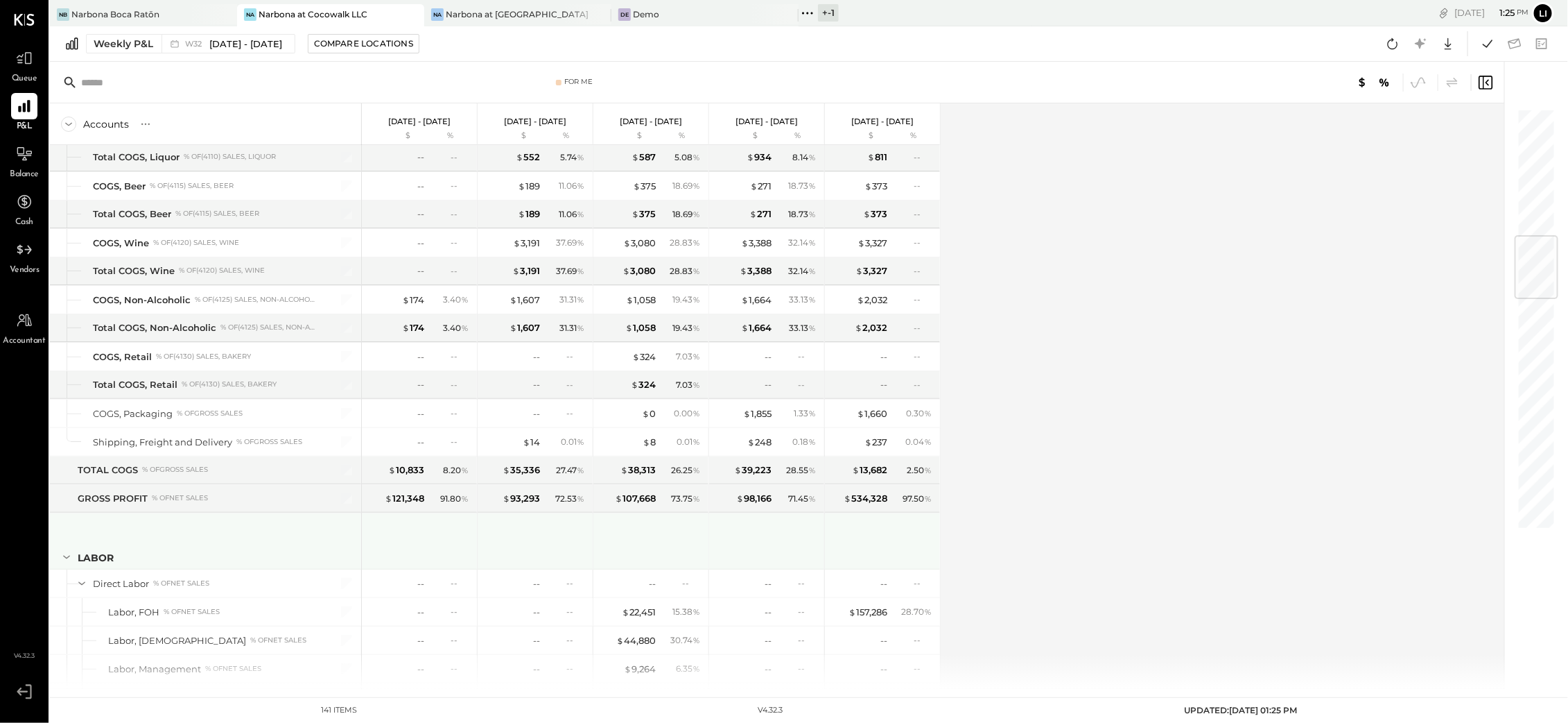
scroll to position [1200, 0]
